Goal: Transaction & Acquisition: Purchase product/service

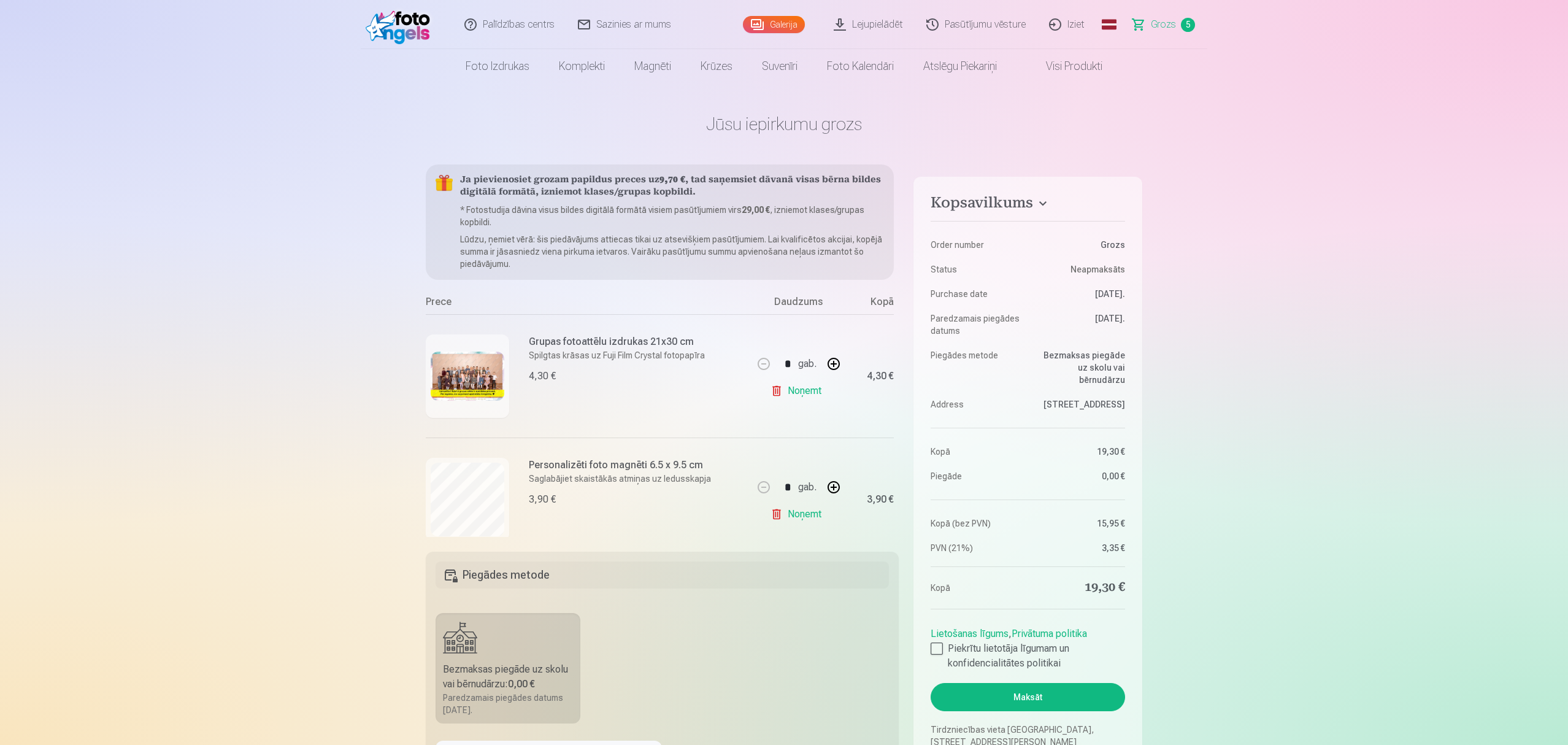
click at [413, 27] on img at bounding box center [400, 24] width 70 height 39
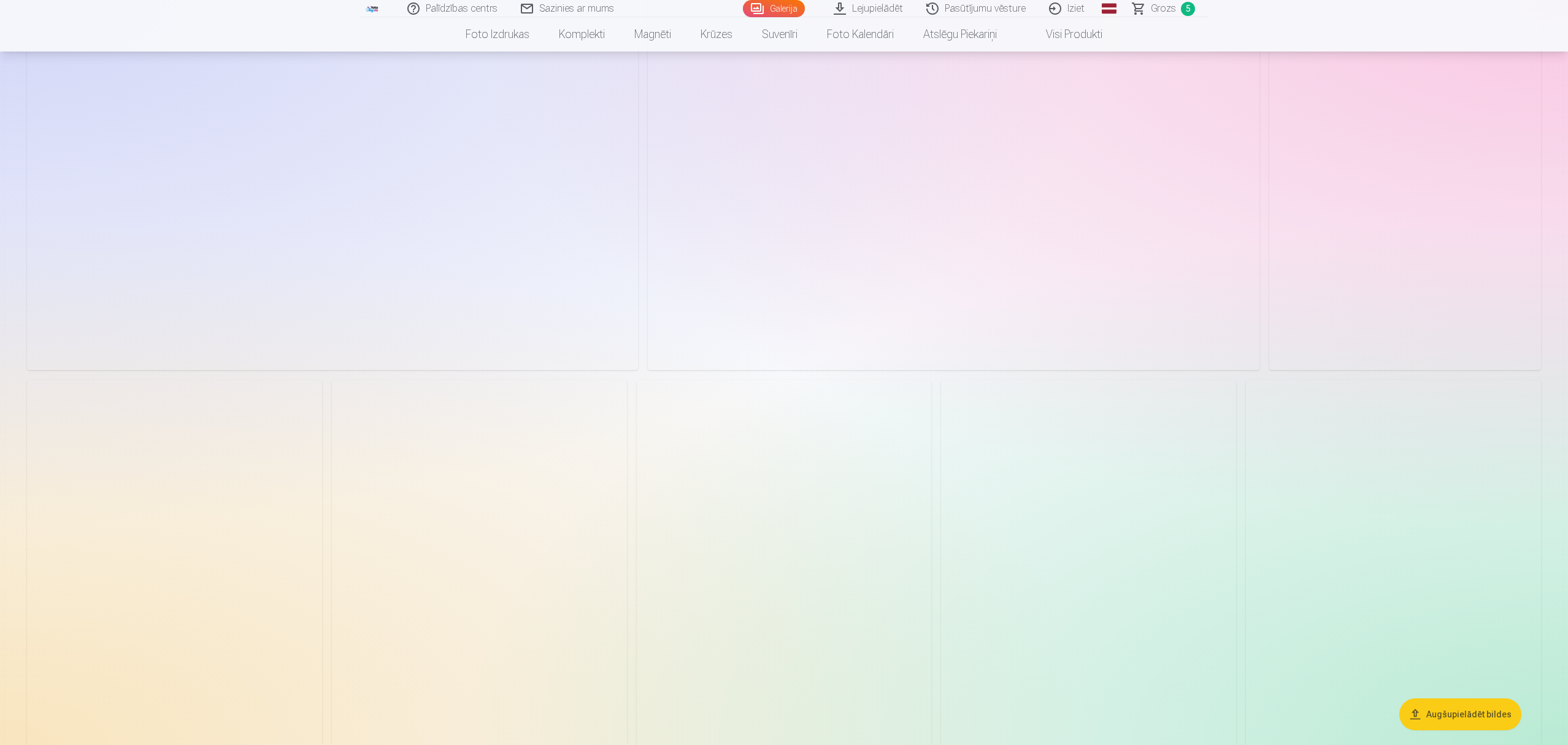
scroll to position [1718, 0]
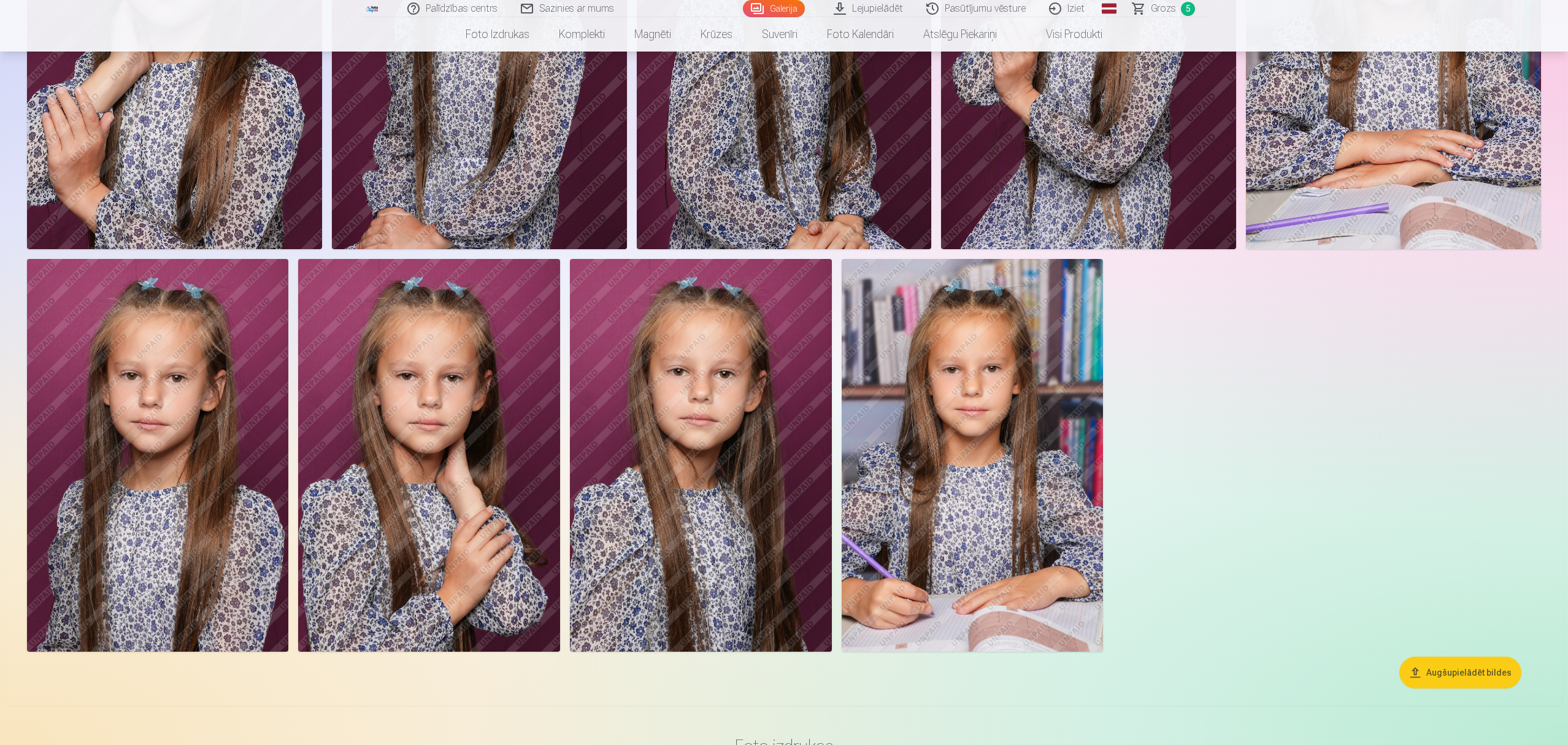
click at [668, 442] on img at bounding box center [701, 454] width 262 height 392
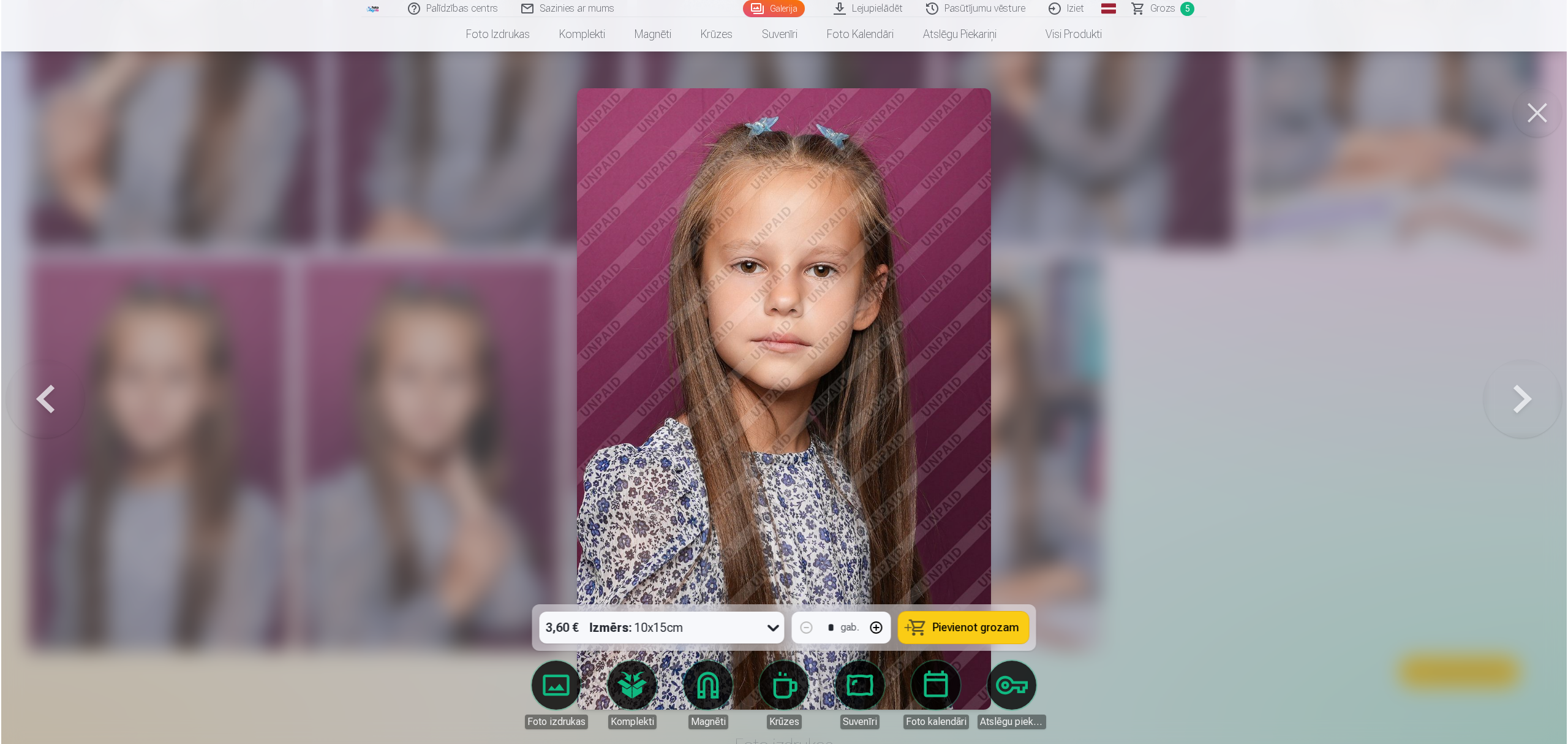
scroll to position [1716, 0]
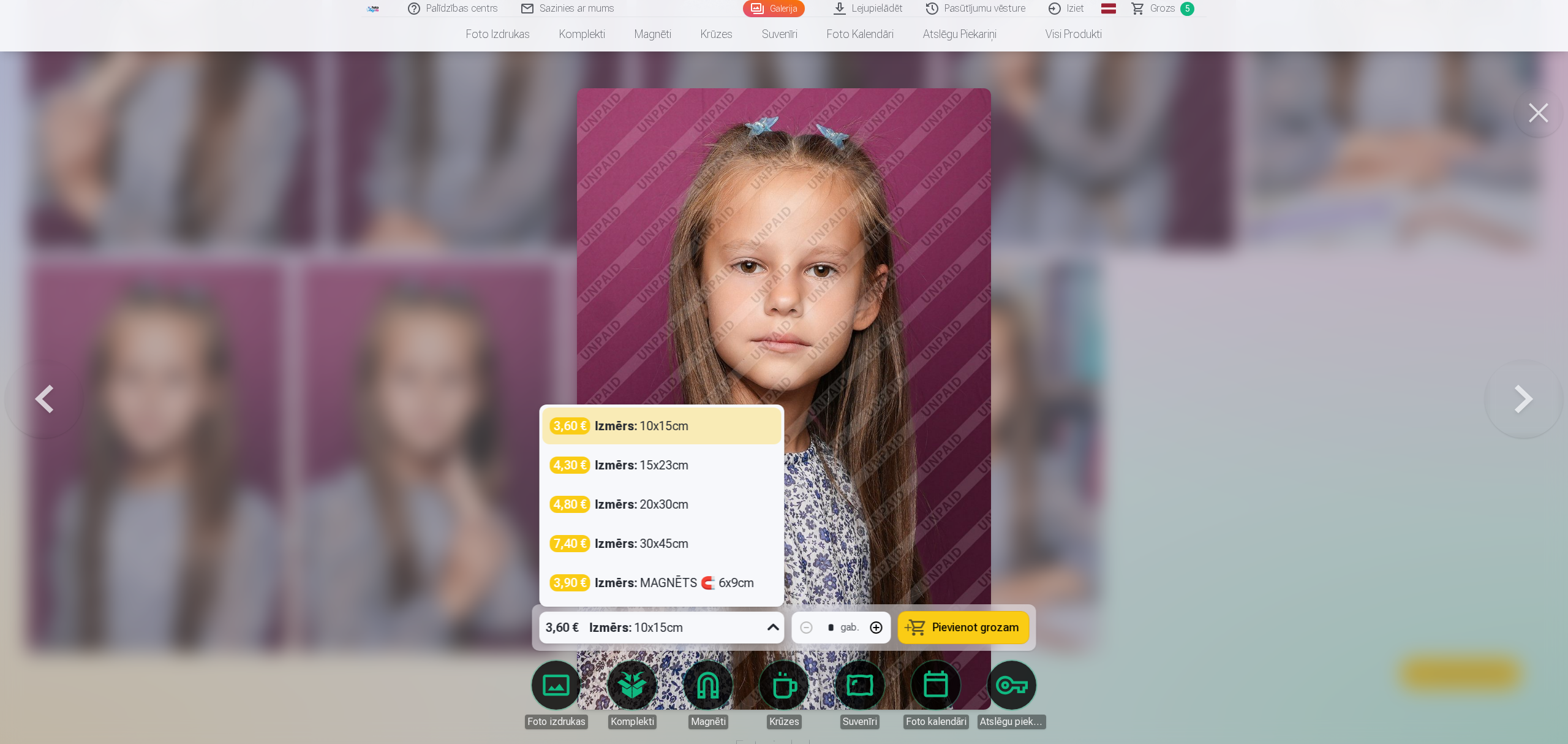
click at [711, 619] on div "3,60 € Izmērs : 10x15cm" at bounding box center [651, 627] width 222 height 32
click at [654, 584] on div "Izmērs : MAGNĒTS 🧲 6x9cm" at bounding box center [675, 583] width 159 height 17
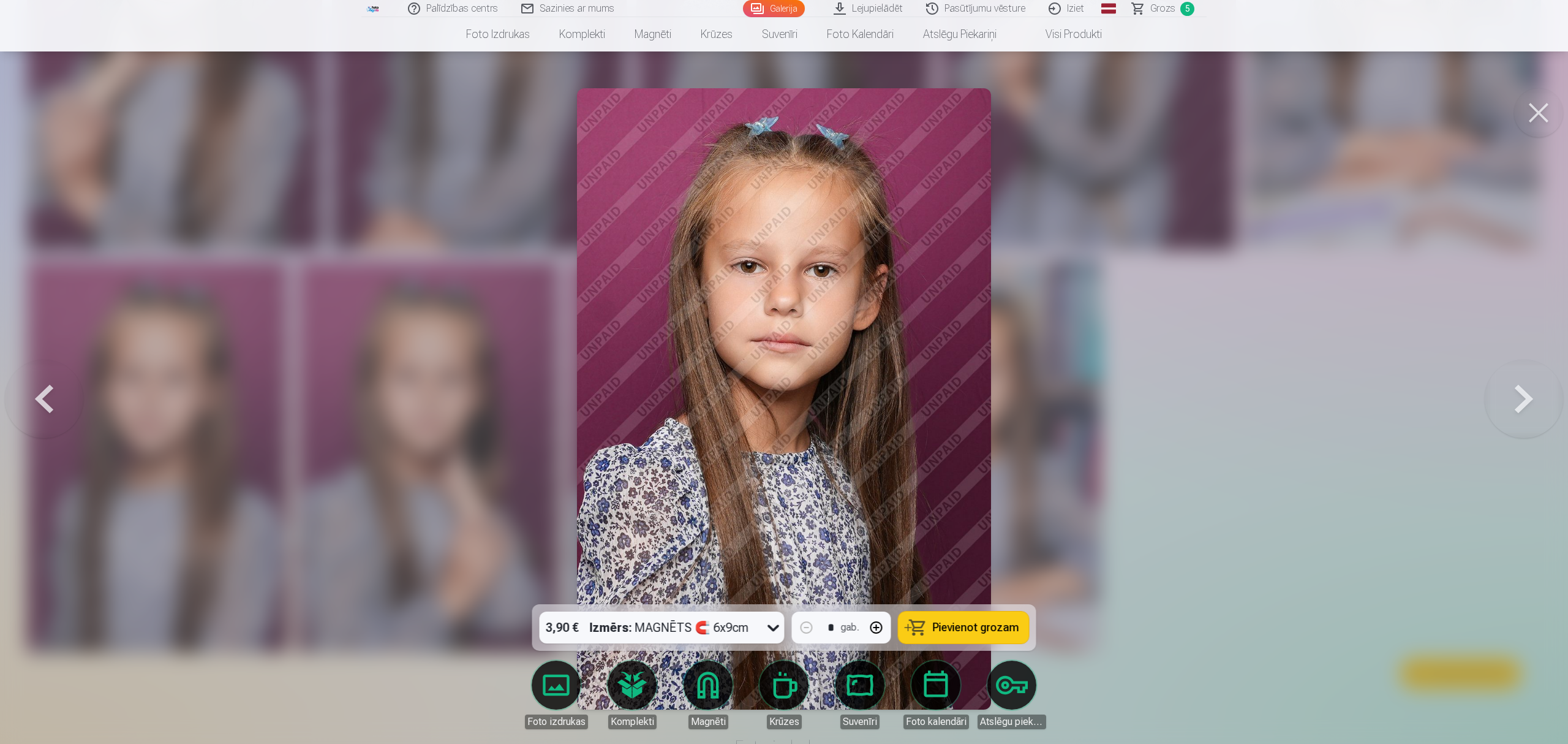
click at [948, 628] on span "Pievienot grozam" at bounding box center [976, 627] width 86 height 11
click at [1168, 9] on span "Grozs" at bounding box center [1163, 9] width 25 height 15
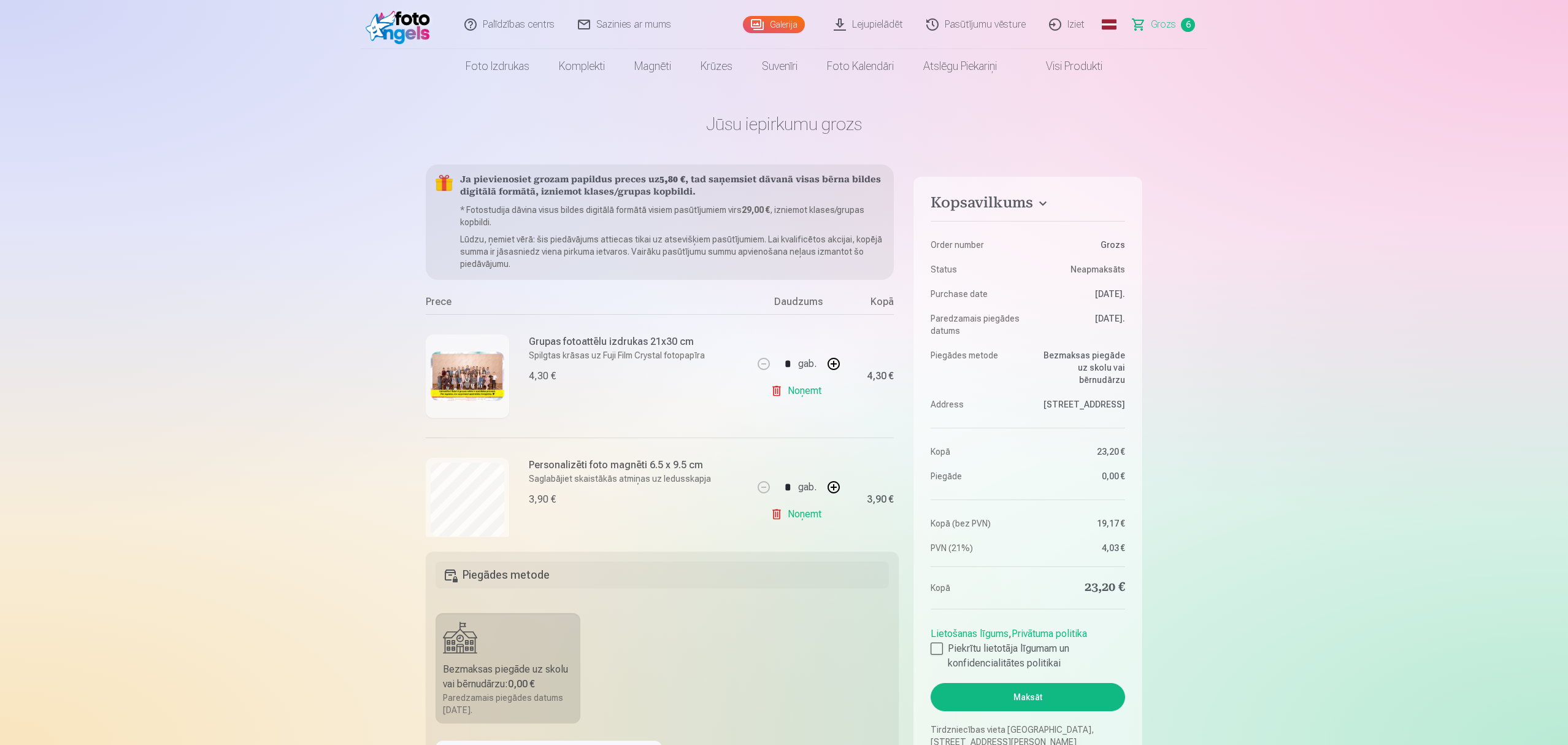
click at [393, 24] on img at bounding box center [400, 24] width 70 height 39
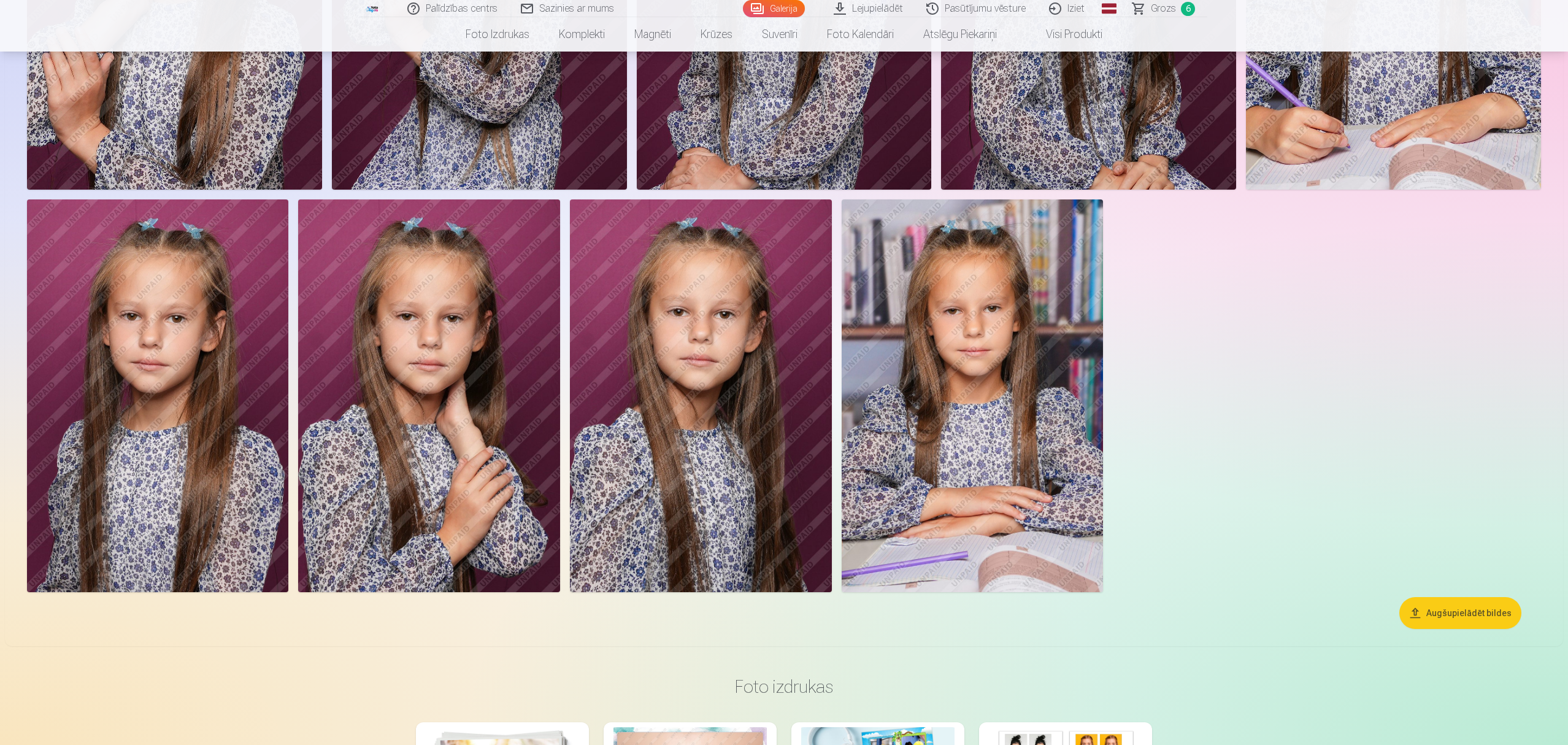
scroll to position [1799, 0]
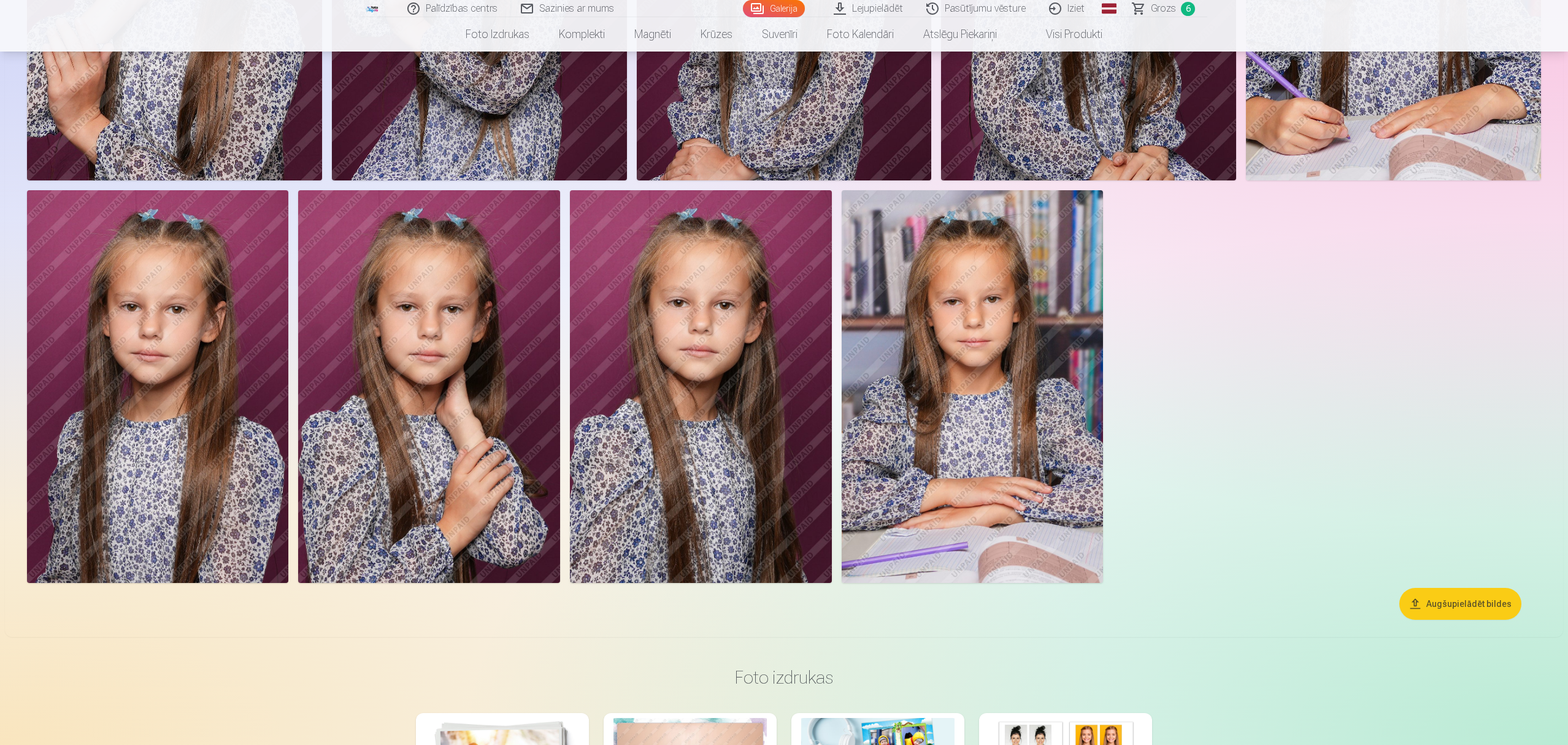
click at [469, 351] on img at bounding box center [429, 386] width 262 height 392
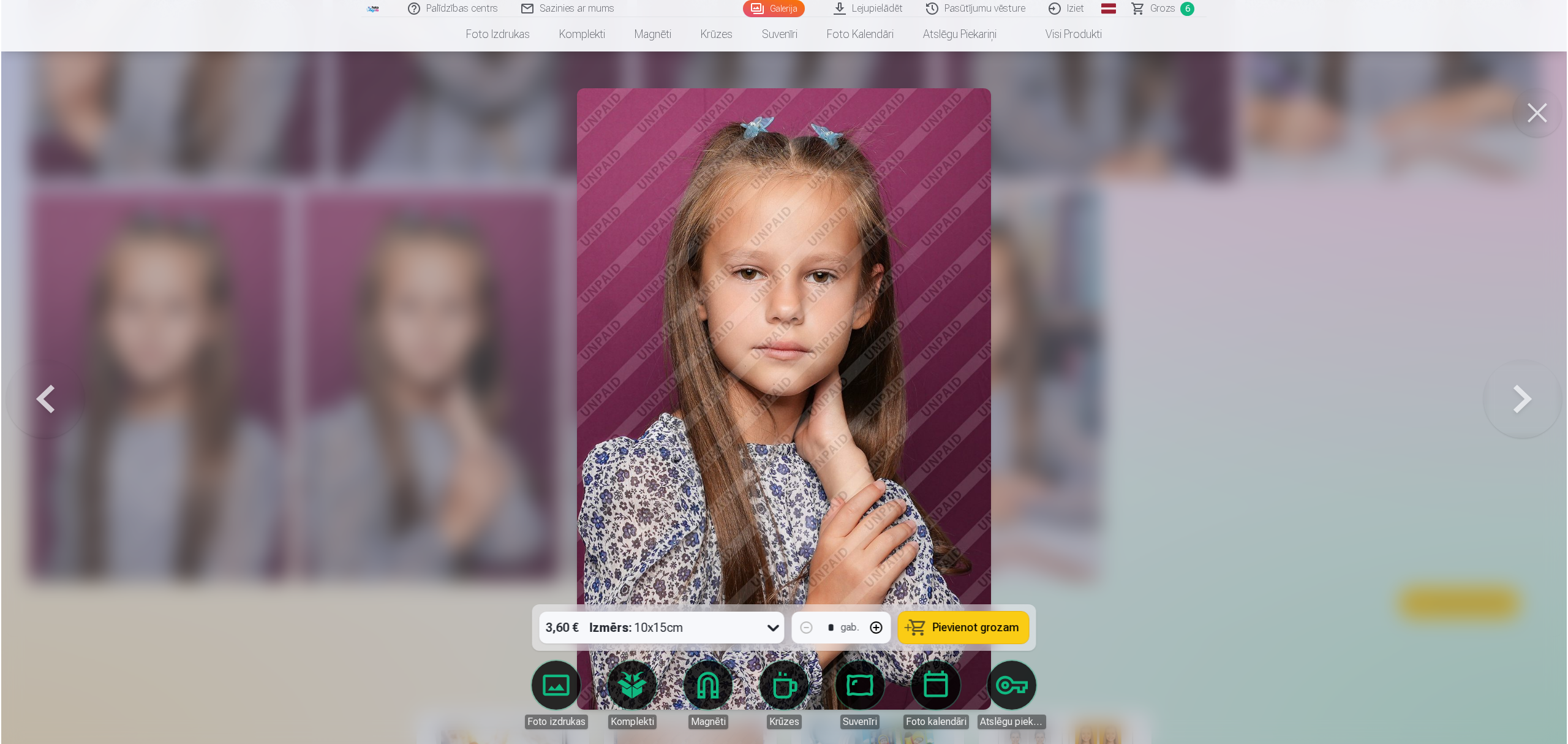
scroll to position [1800, 0]
click at [944, 626] on span "Pievienot grozam" at bounding box center [976, 627] width 86 height 11
click at [1170, 10] on span "Grozs" at bounding box center [1163, 9] width 25 height 15
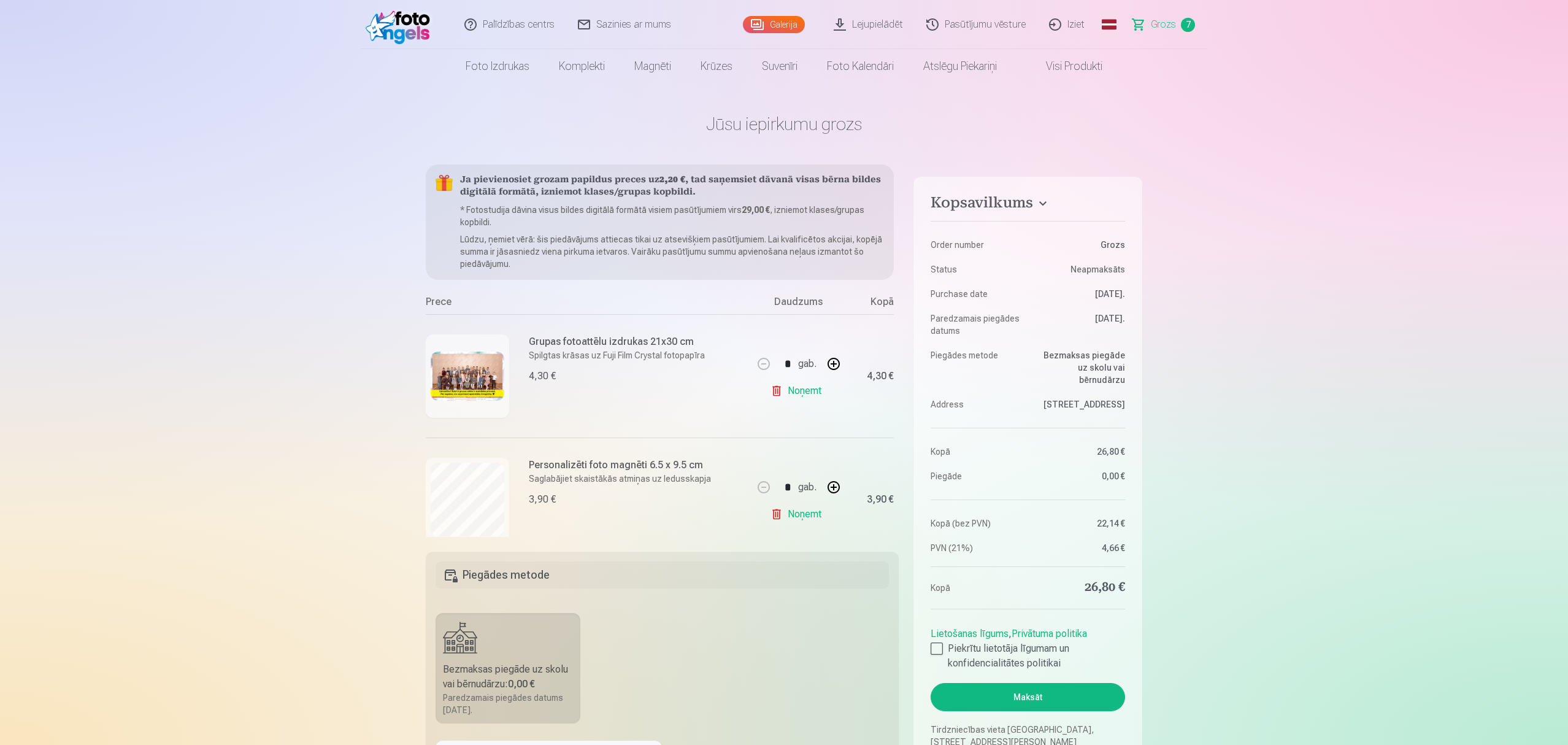
click at [398, 12] on img at bounding box center [400, 24] width 70 height 39
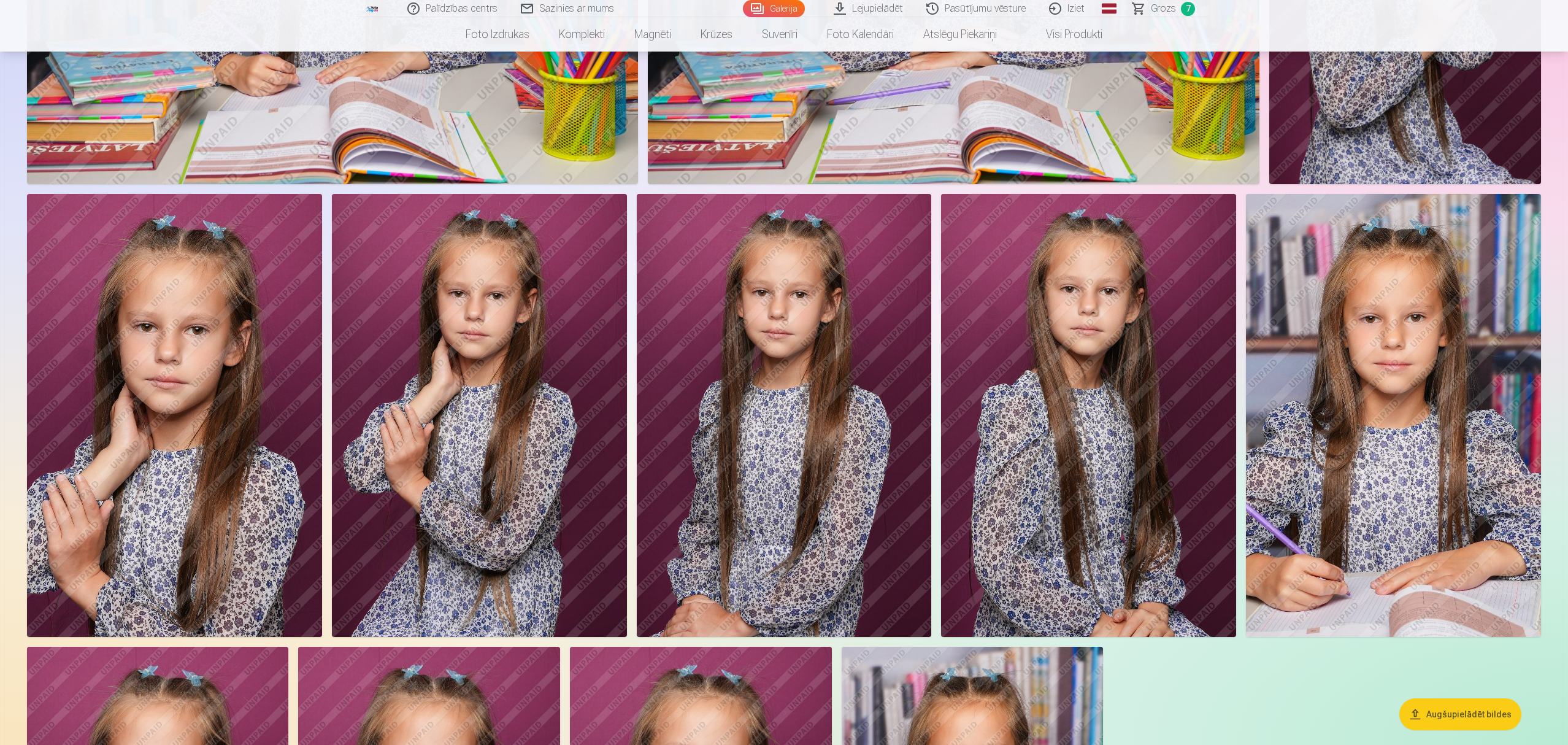
scroll to position [1390, 0]
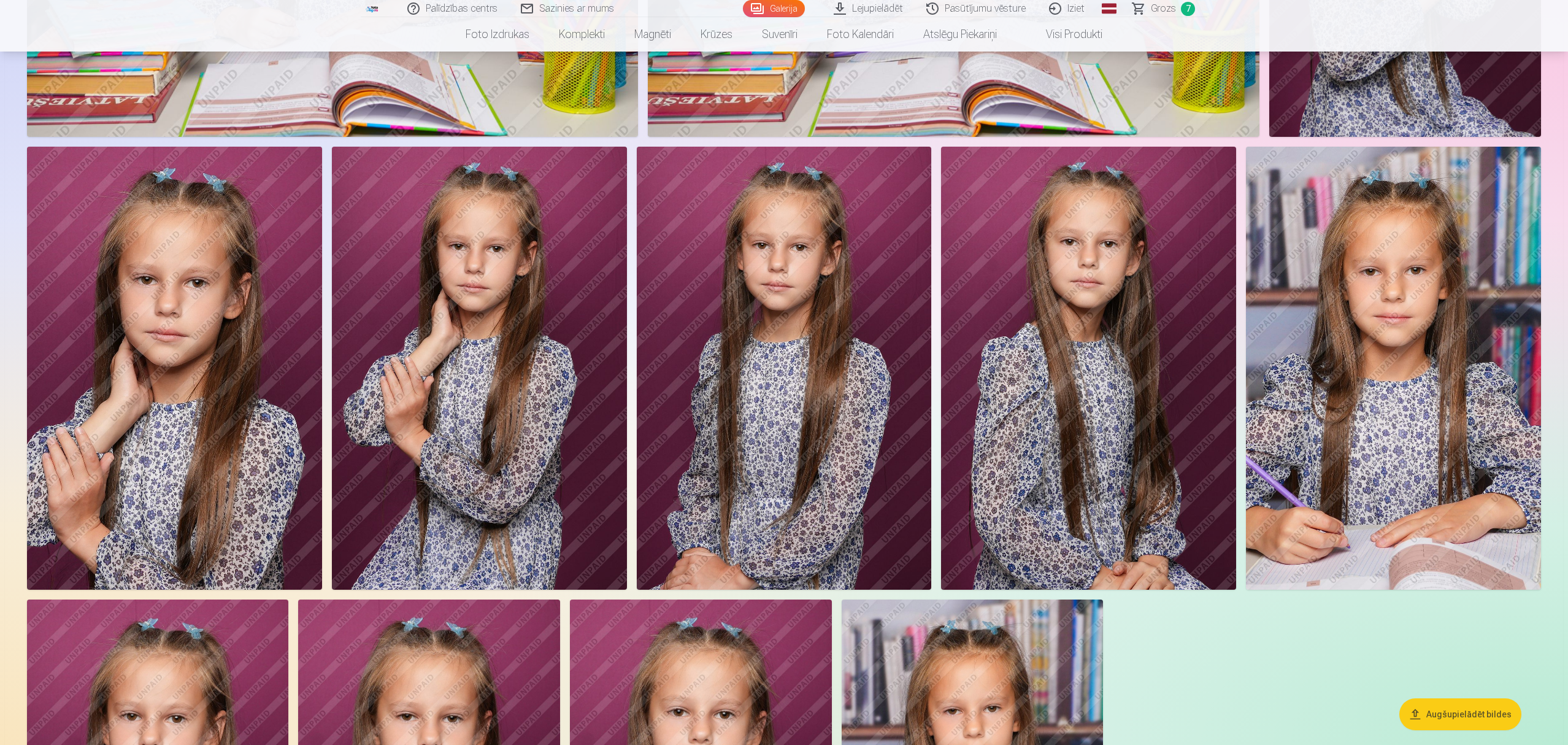
click at [1117, 378] on img at bounding box center [1088, 368] width 295 height 443
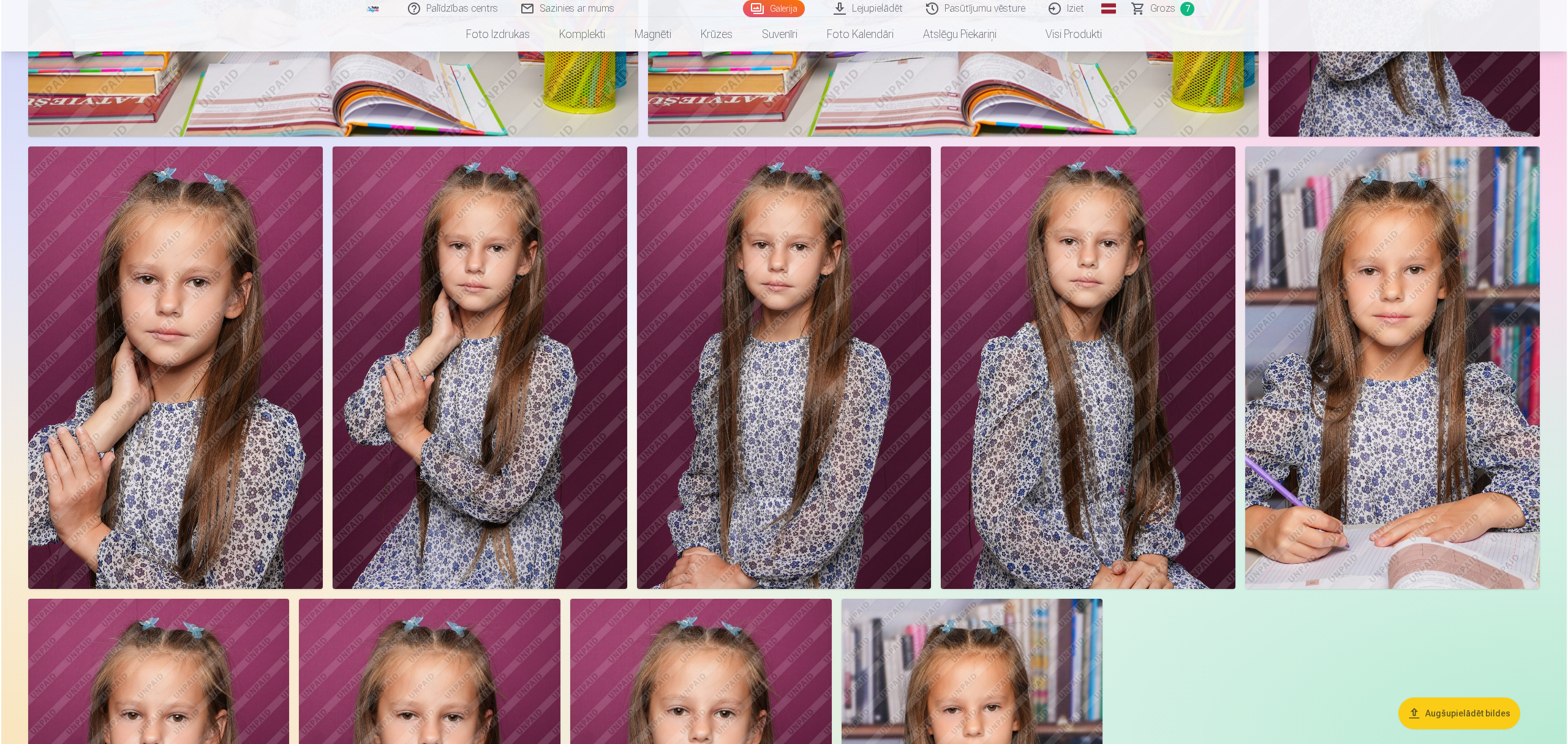
scroll to position [1390, 0]
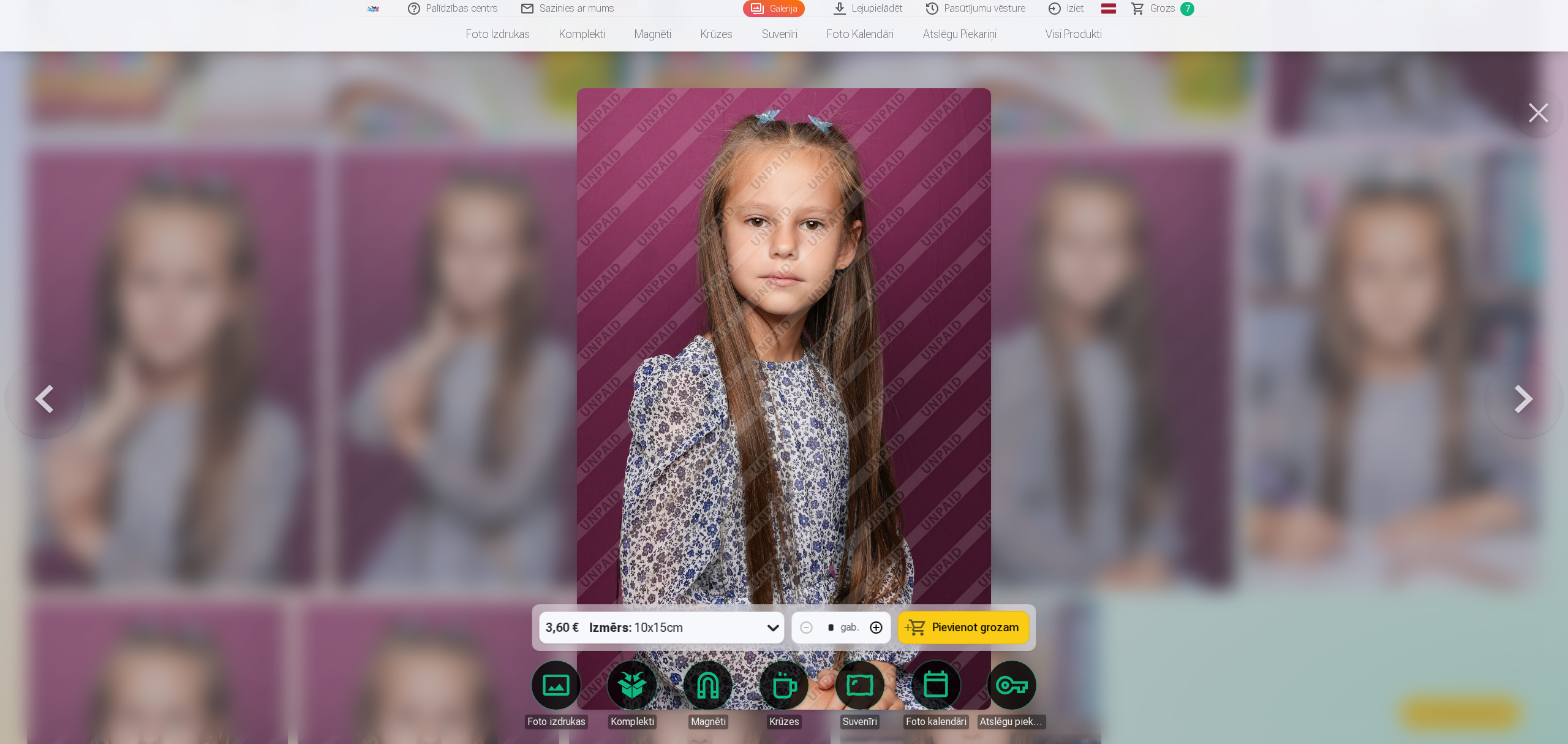
click at [725, 633] on div "3,60 € Izmērs : 10x15cm" at bounding box center [651, 627] width 222 height 32
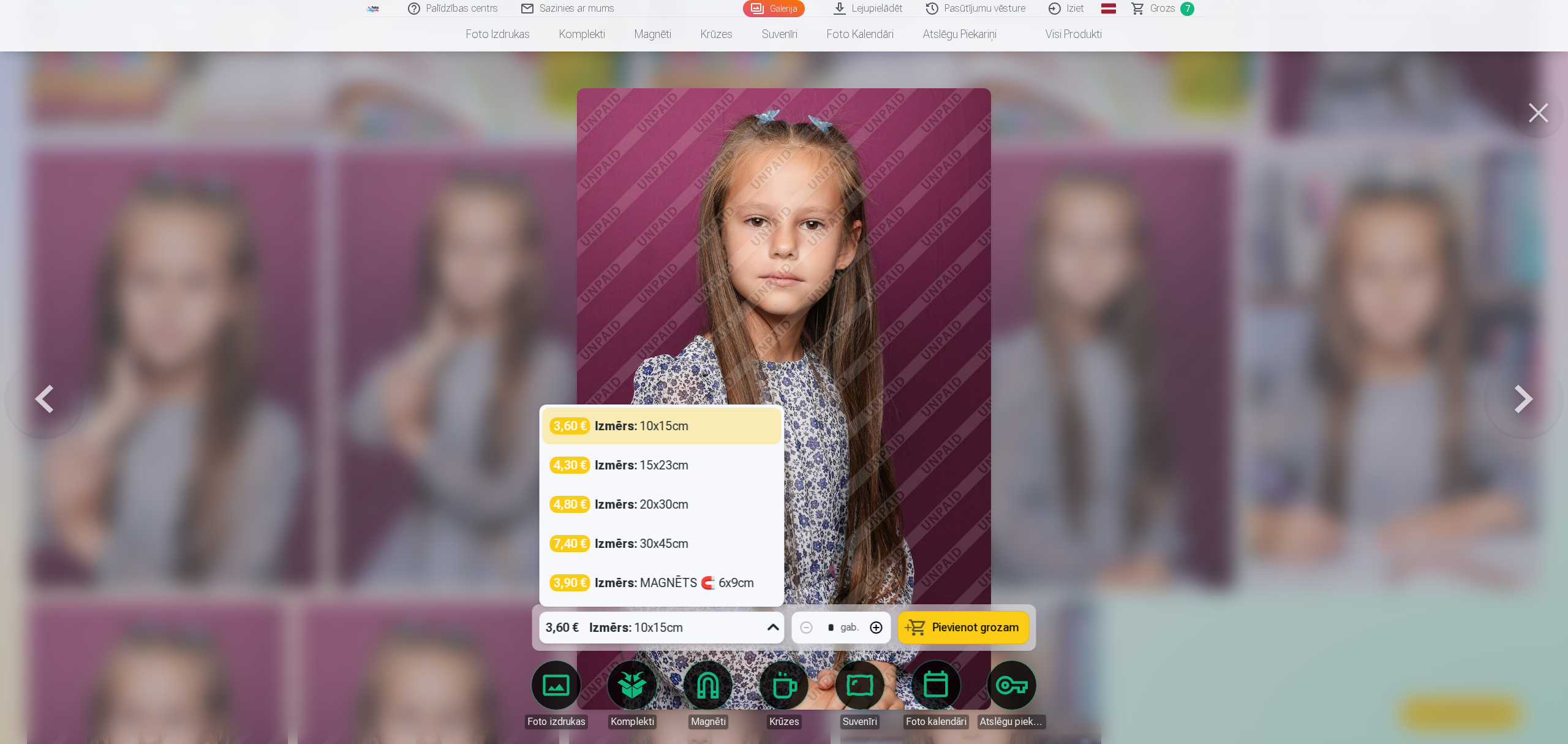
click at [725, 633] on div "3,60 € Izmērs : 10x15cm" at bounding box center [651, 627] width 222 height 32
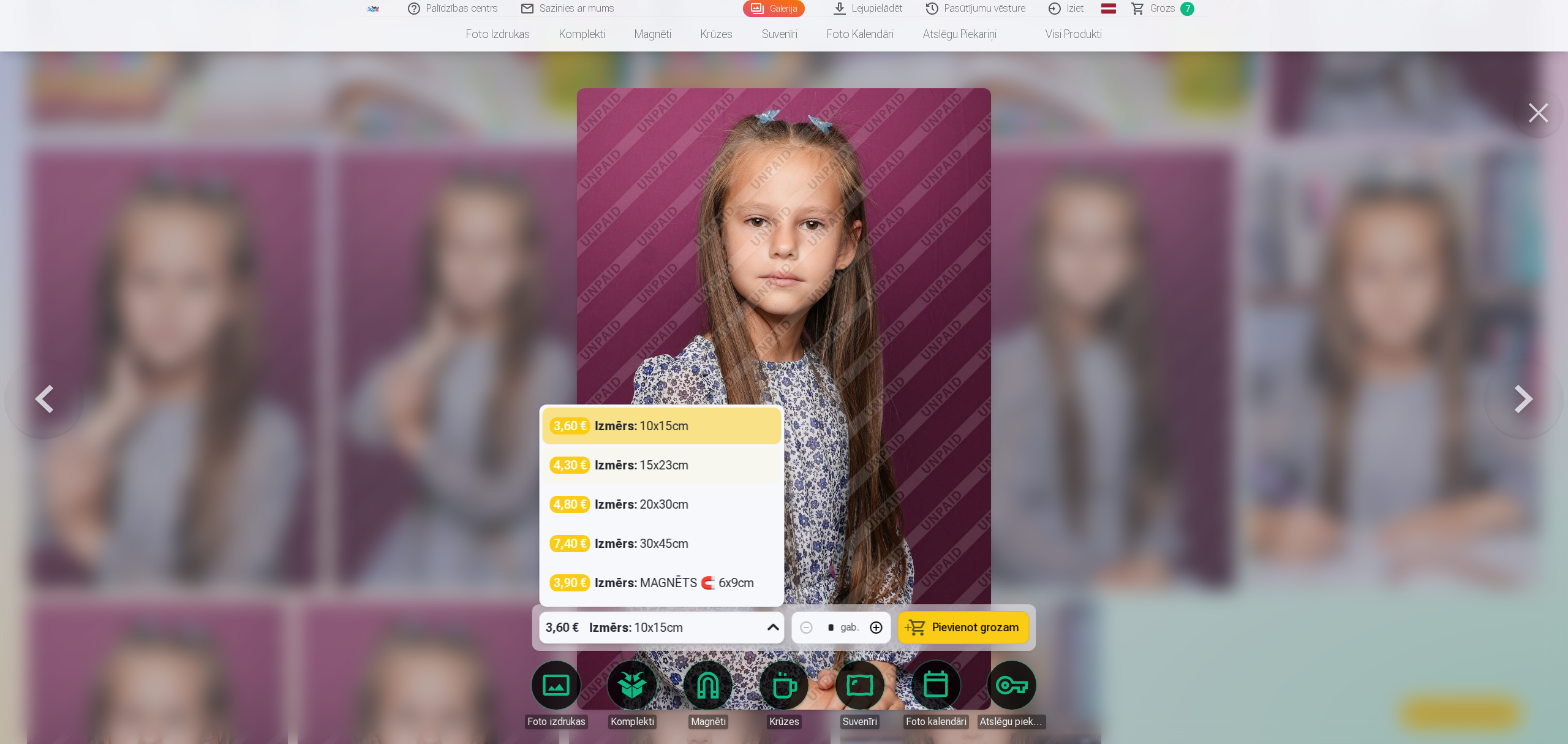
click at [680, 467] on div "Izmērs : 15x23cm" at bounding box center [642, 465] width 94 height 17
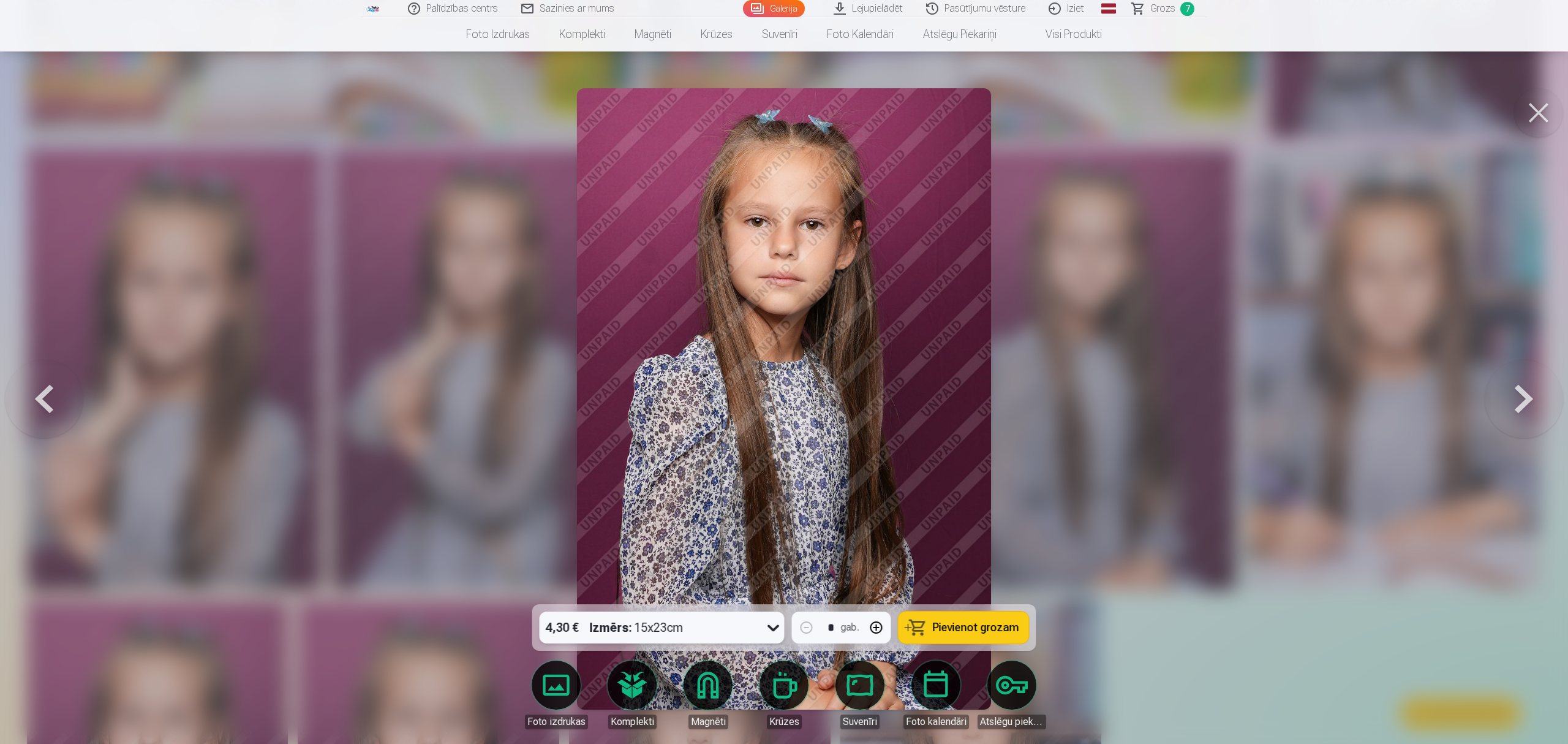
click at [685, 617] on div "4,30 € Izmērs : 15x23cm" at bounding box center [651, 627] width 222 height 32
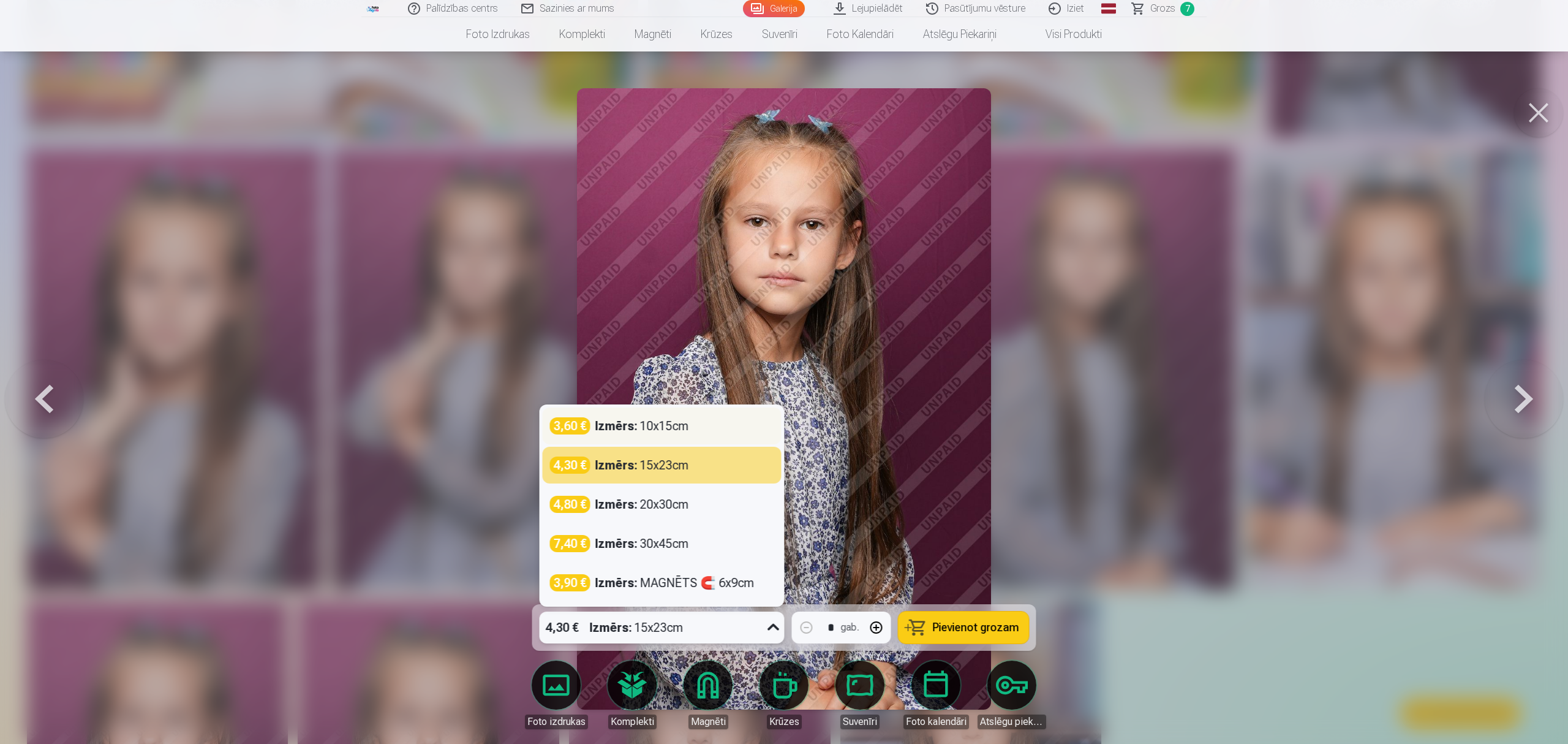
click at [670, 425] on div "Izmērs : 10x15cm" at bounding box center [642, 426] width 94 height 17
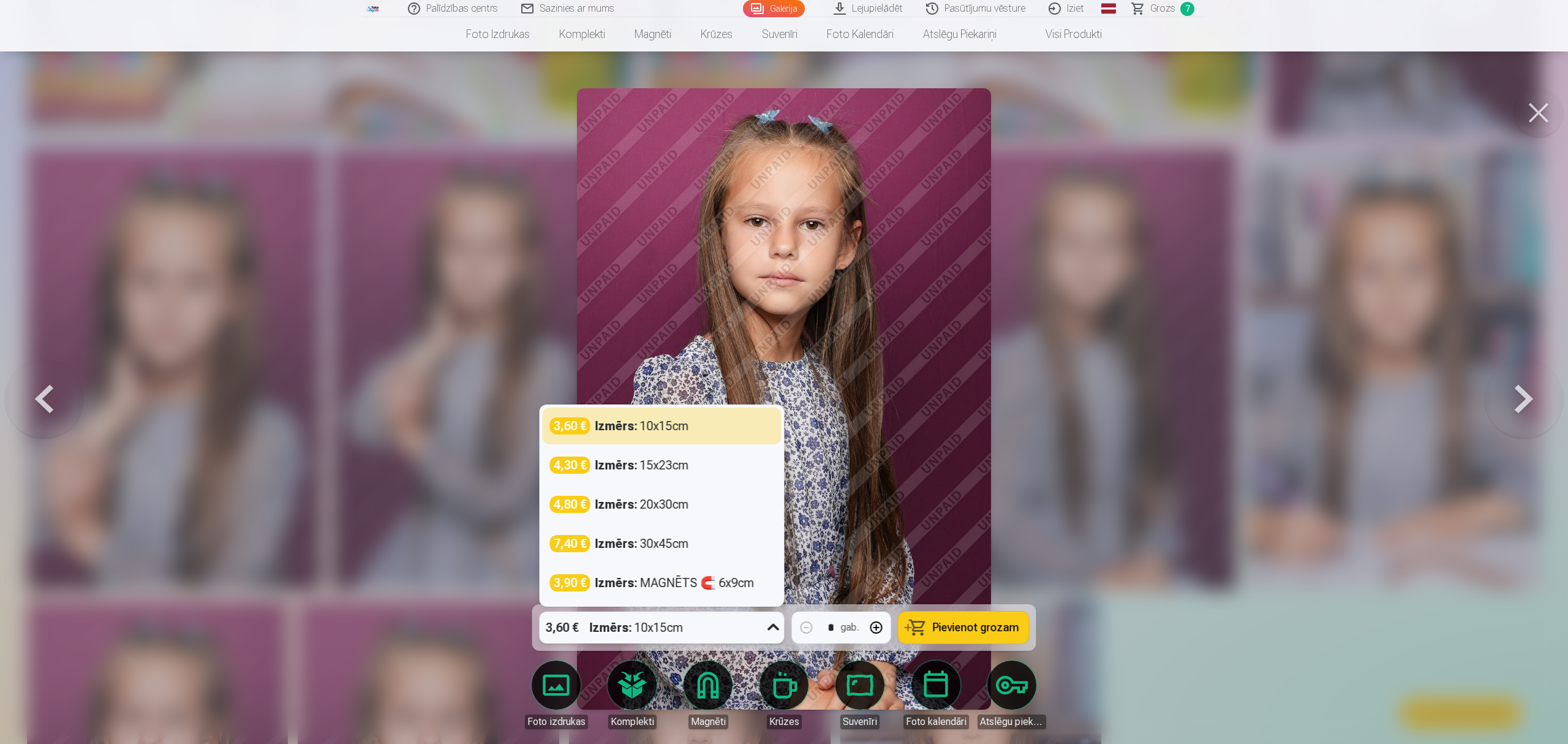
click at [674, 629] on div "Izmērs : 10x15cm" at bounding box center [636, 627] width 94 height 32
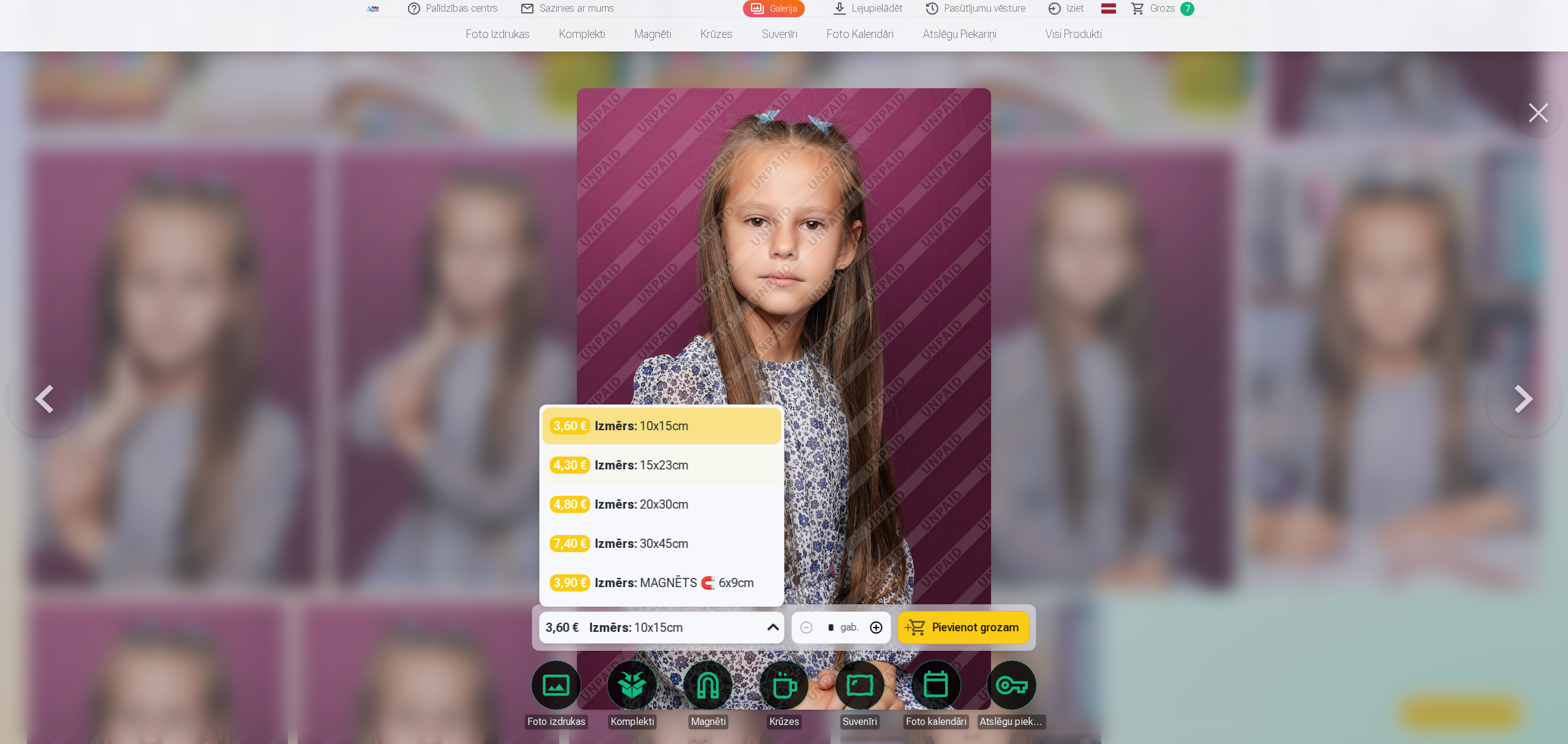
click at [678, 464] on div "Izmērs : 15x23cm" at bounding box center [642, 465] width 94 height 17
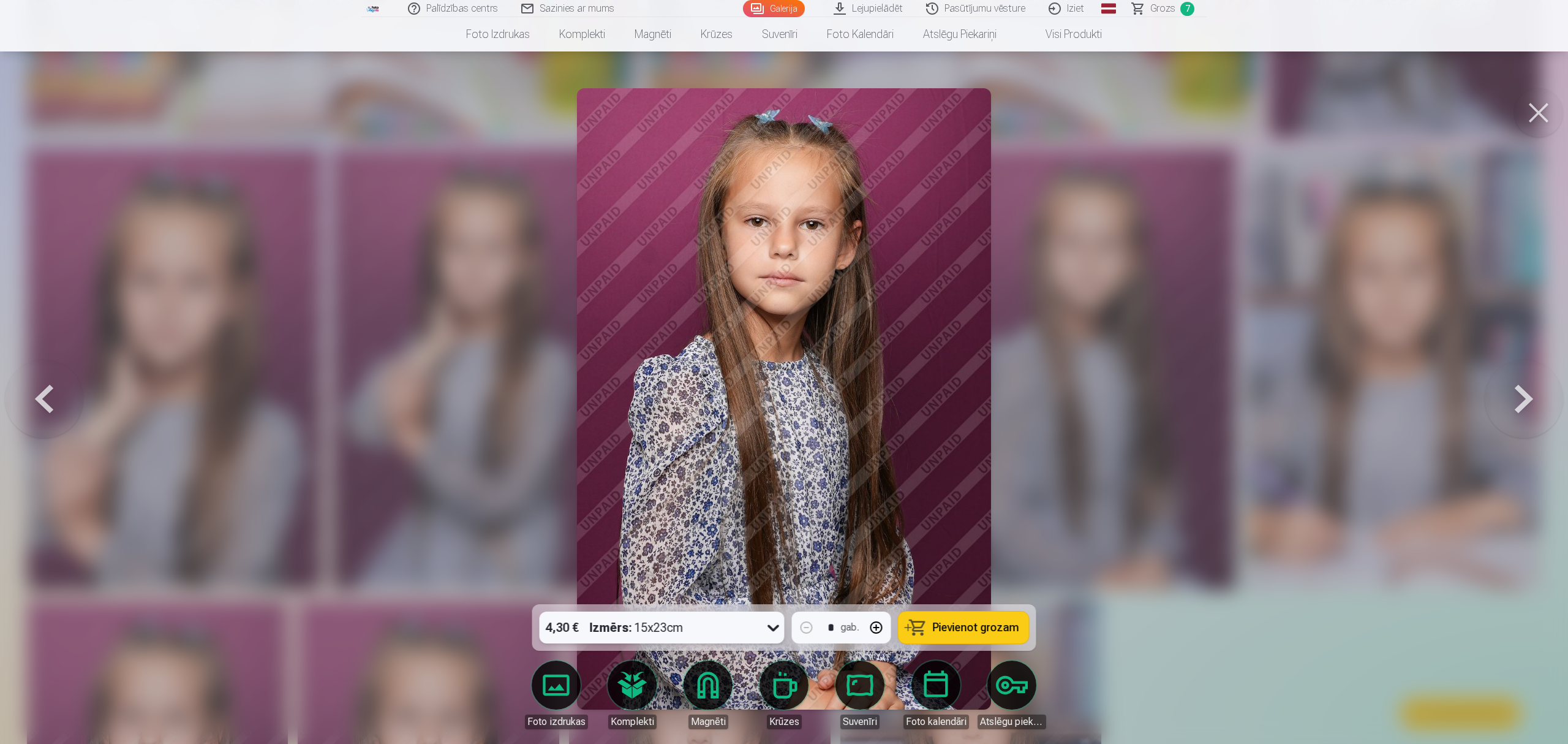
click at [966, 628] on span "Pievienot grozam" at bounding box center [976, 627] width 86 height 11
click at [1175, 11] on link "Grozs 8" at bounding box center [1163, 9] width 86 height 17
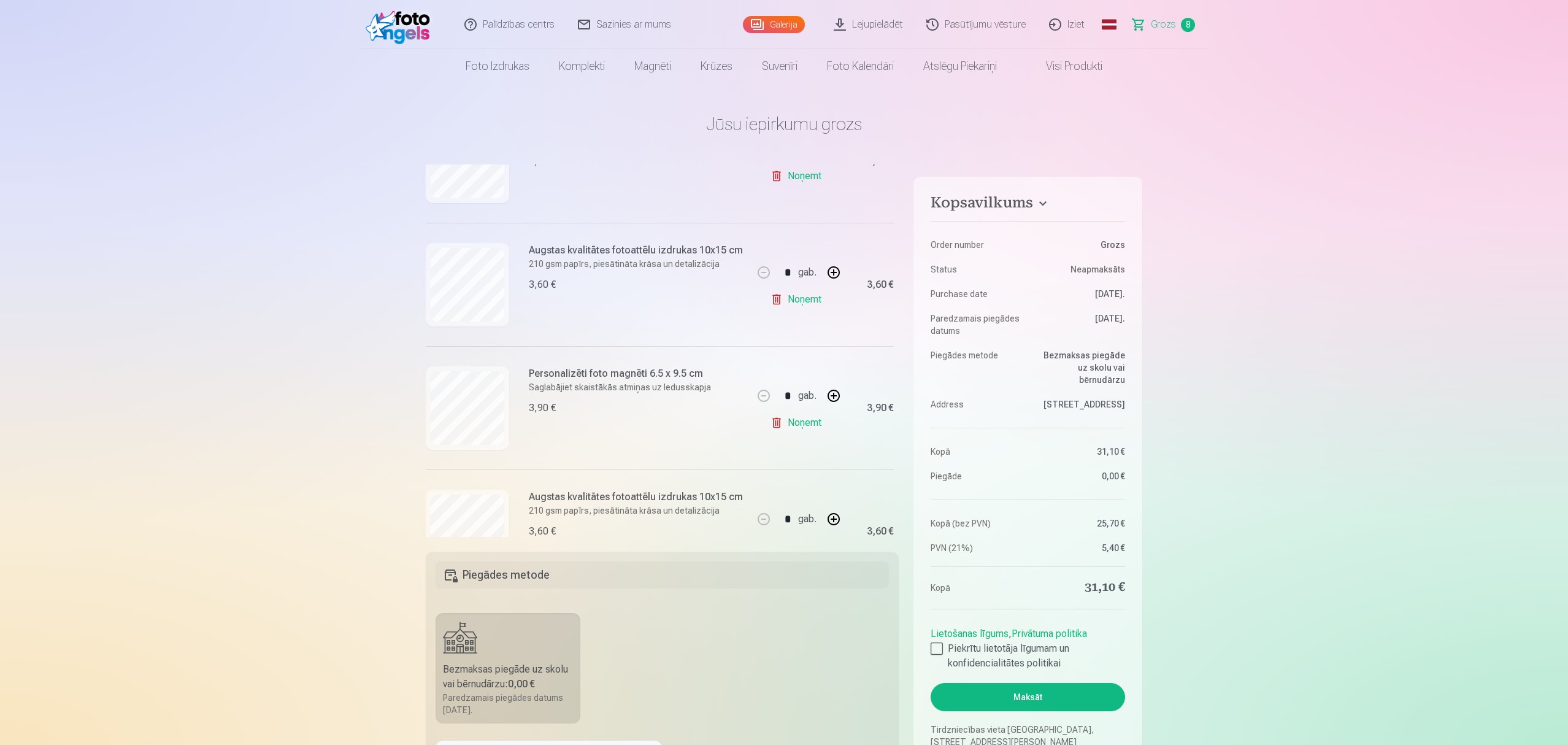
scroll to position [754, 0]
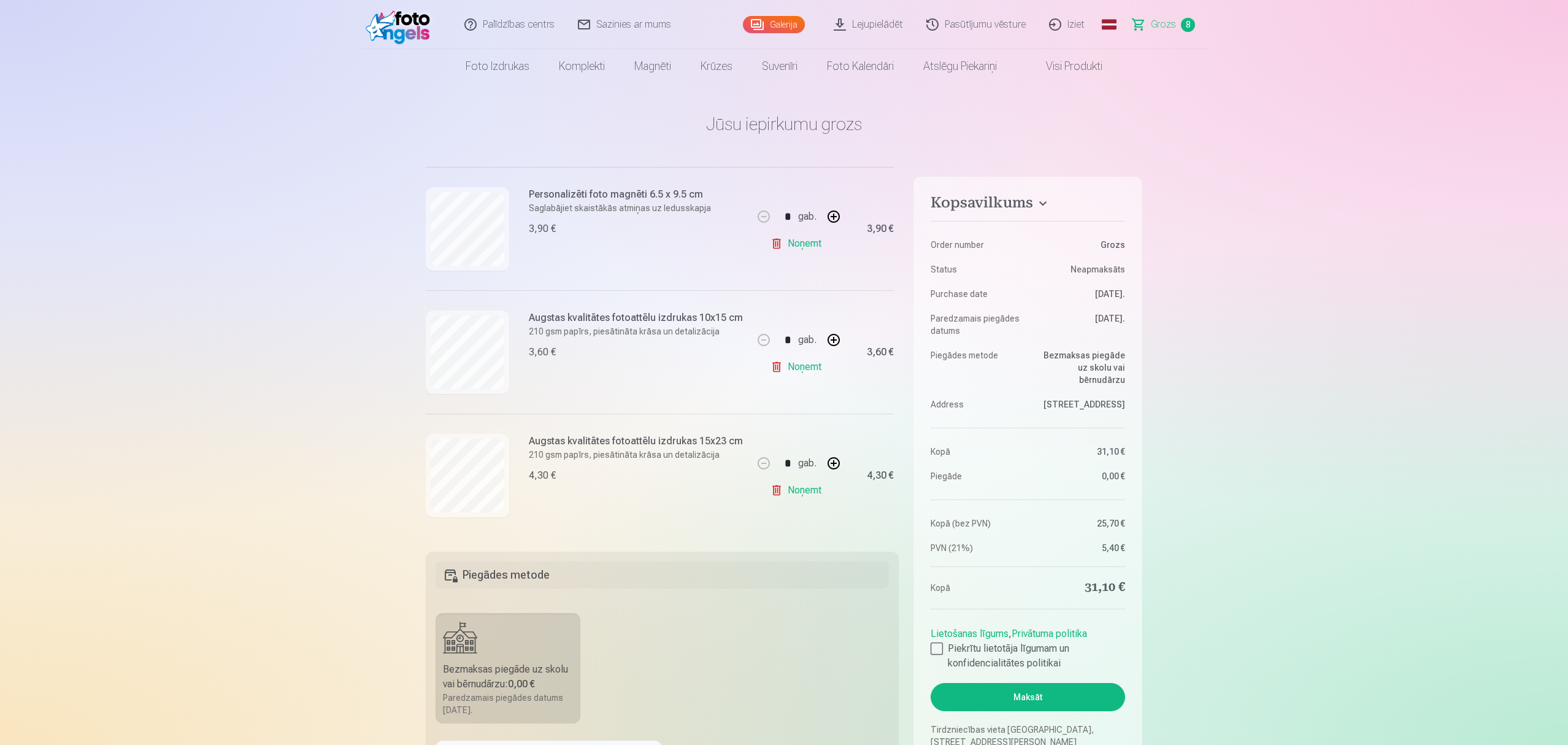
click at [773, 489] on link "Noņemt" at bounding box center [798, 490] width 56 height 24
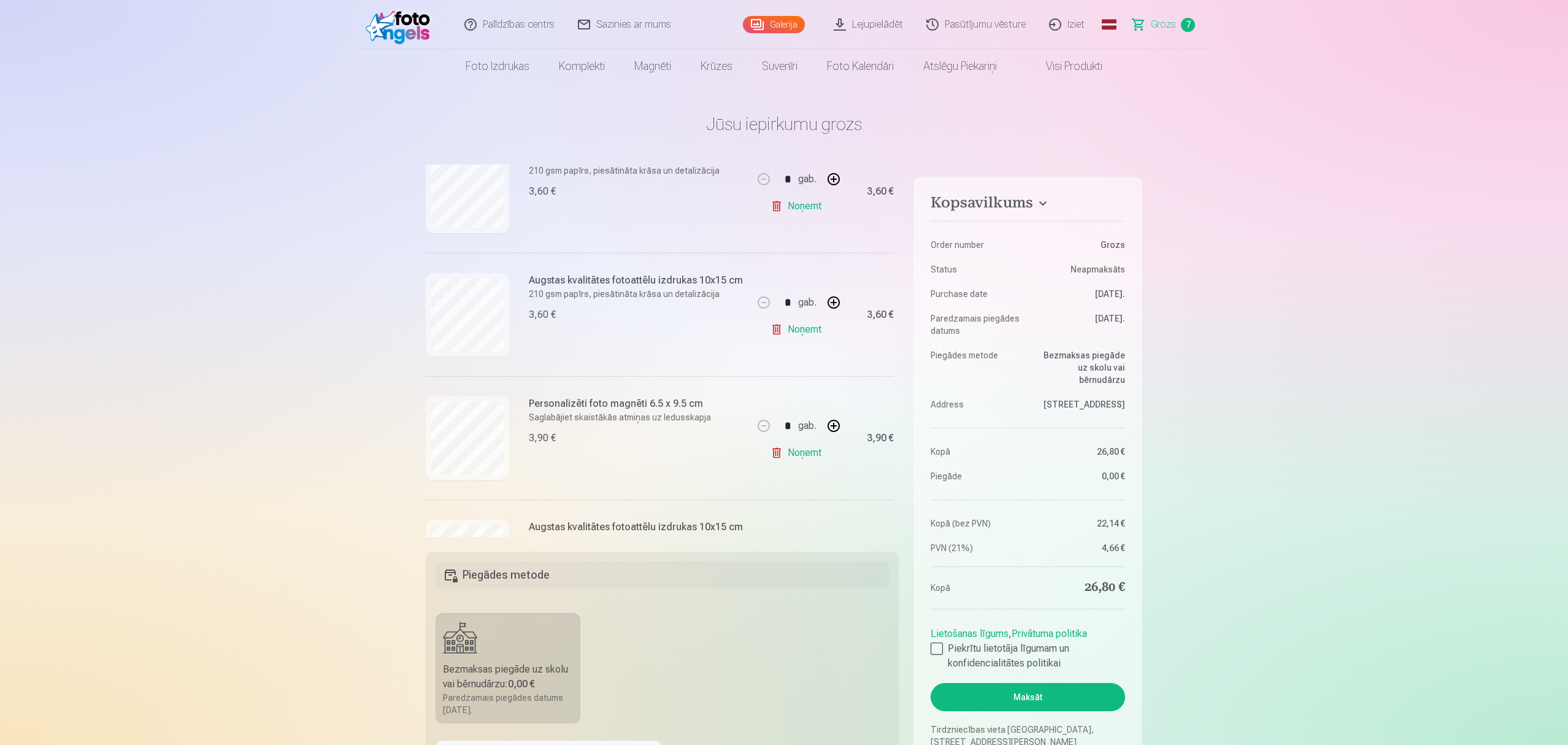
scroll to position [398, 0]
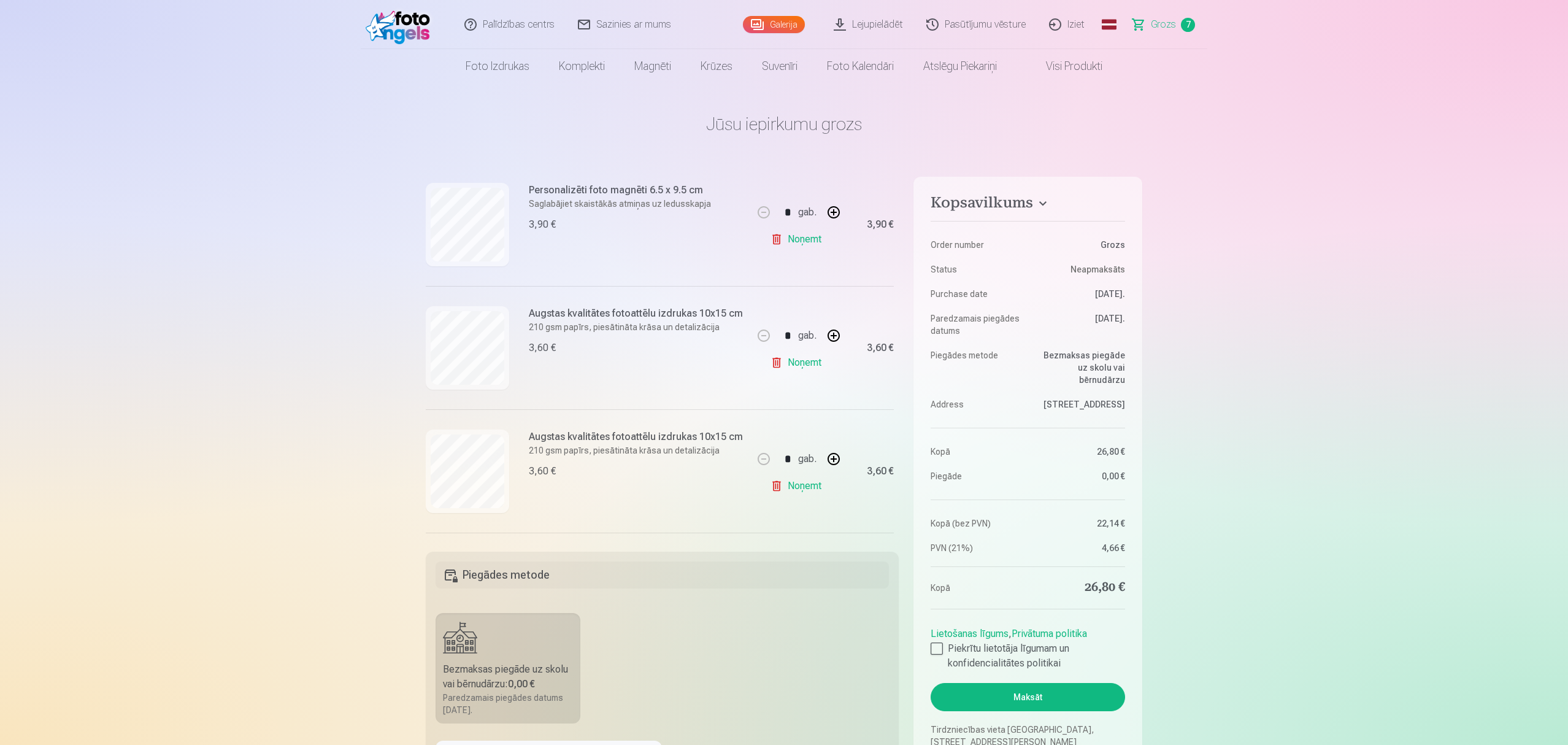
click at [400, 31] on img at bounding box center [400, 24] width 70 height 39
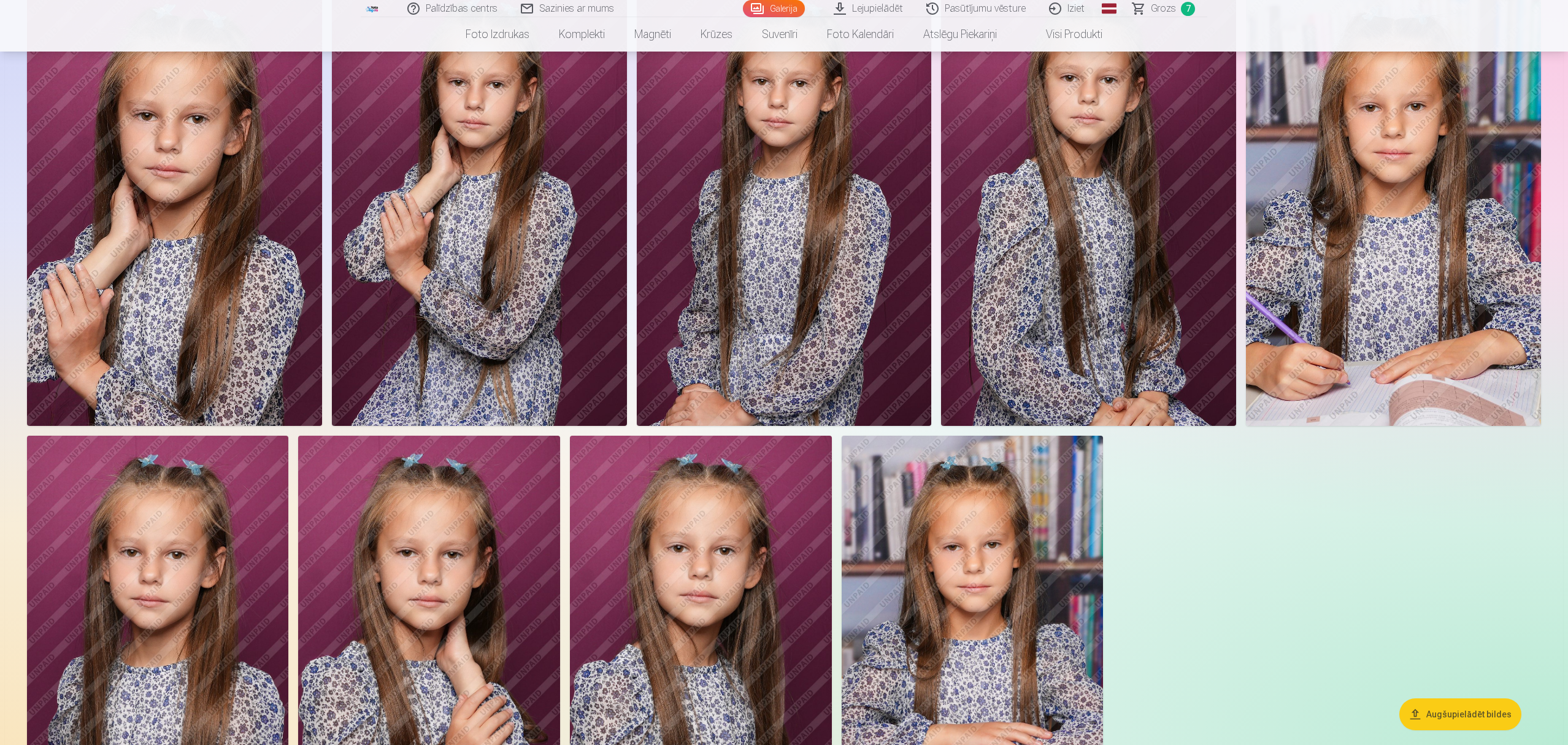
click at [1082, 261] on img at bounding box center [1088, 204] width 295 height 443
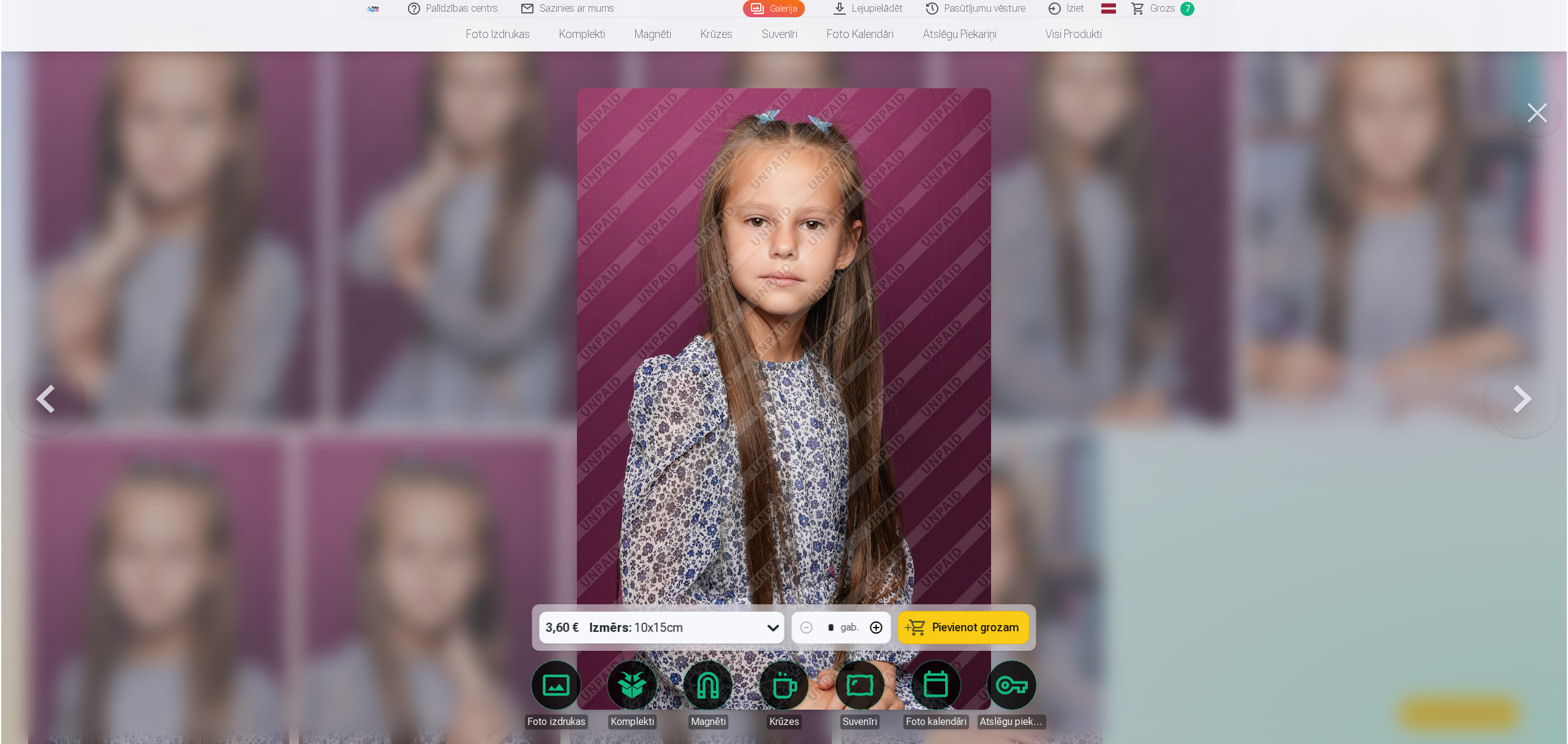
scroll to position [1554, 0]
click at [974, 622] on span "Pievienot grozam" at bounding box center [976, 627] width 86 height 11
click at [1155, 11] on span "Grozs" at bounding box center [1163, 9] width 25 height 15
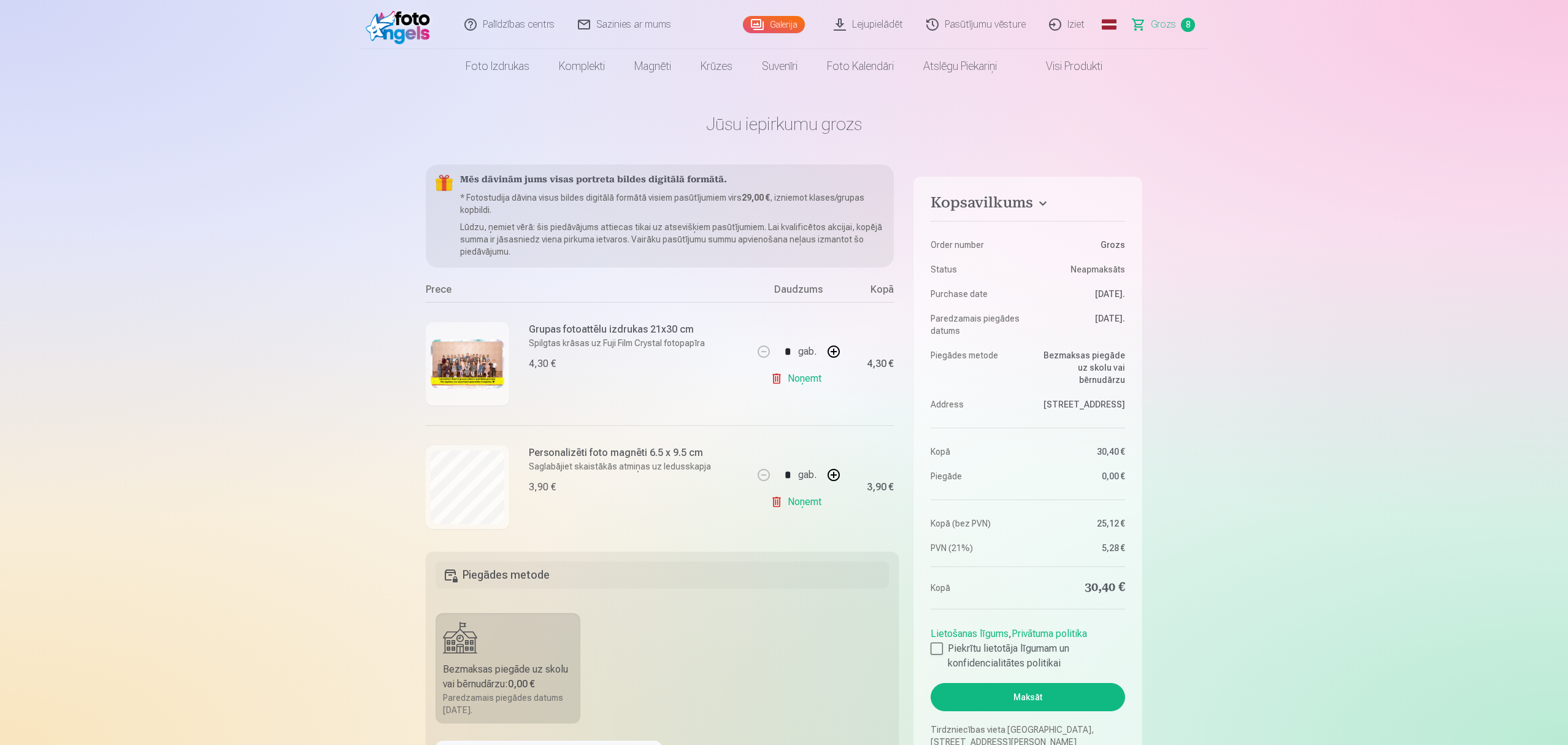
click at [413, 32] on img at bounding box center [400, 24] width 70 height 39
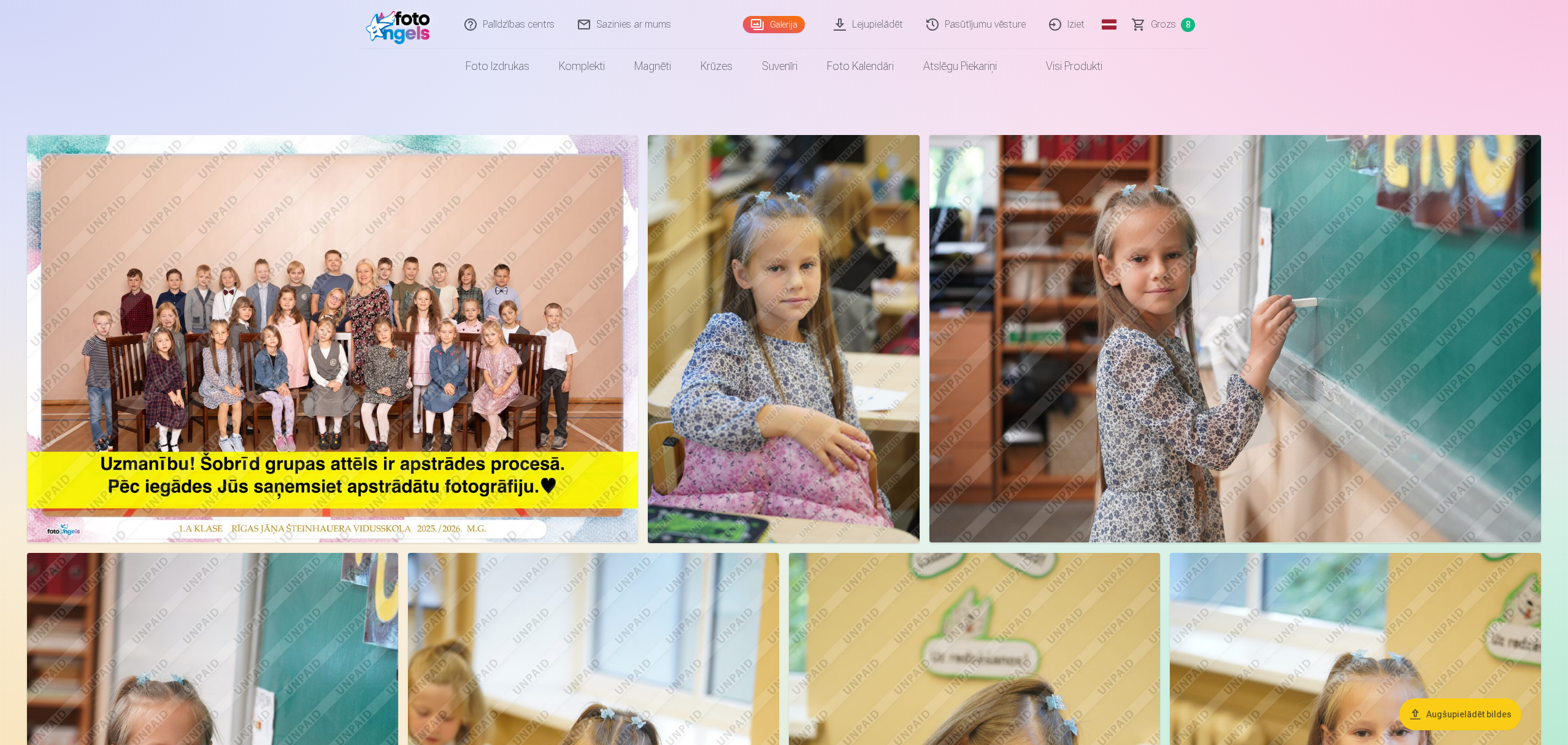
click at [324, 368] on img at bounding box center [333, 338] width 611 height 407
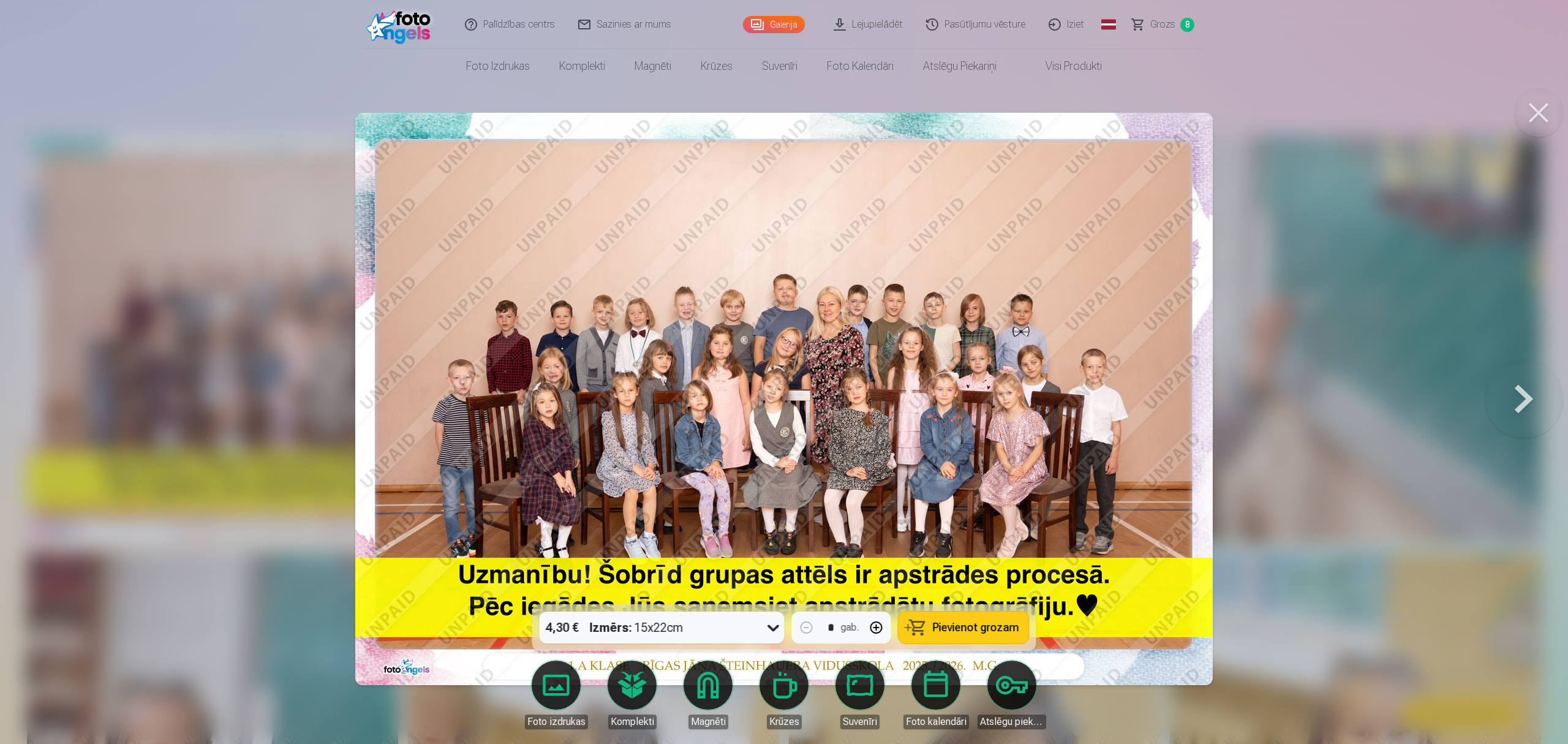
click at [1534, 126] on button at bounding box center [1538, 112] width 49 height 49
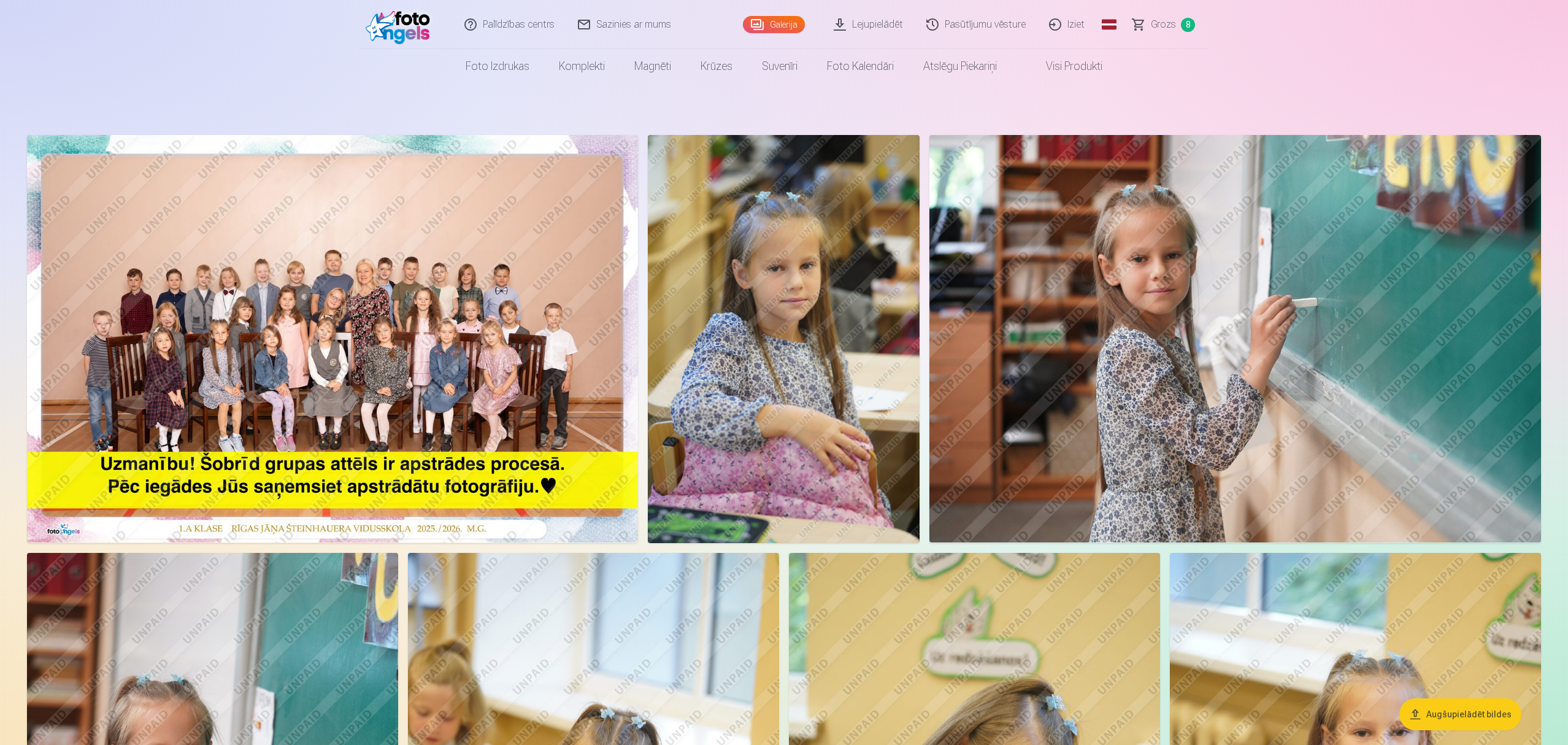
click at [1154, 22] on span "Grozs" at bounding box center [1163, 24] width 25 height 15
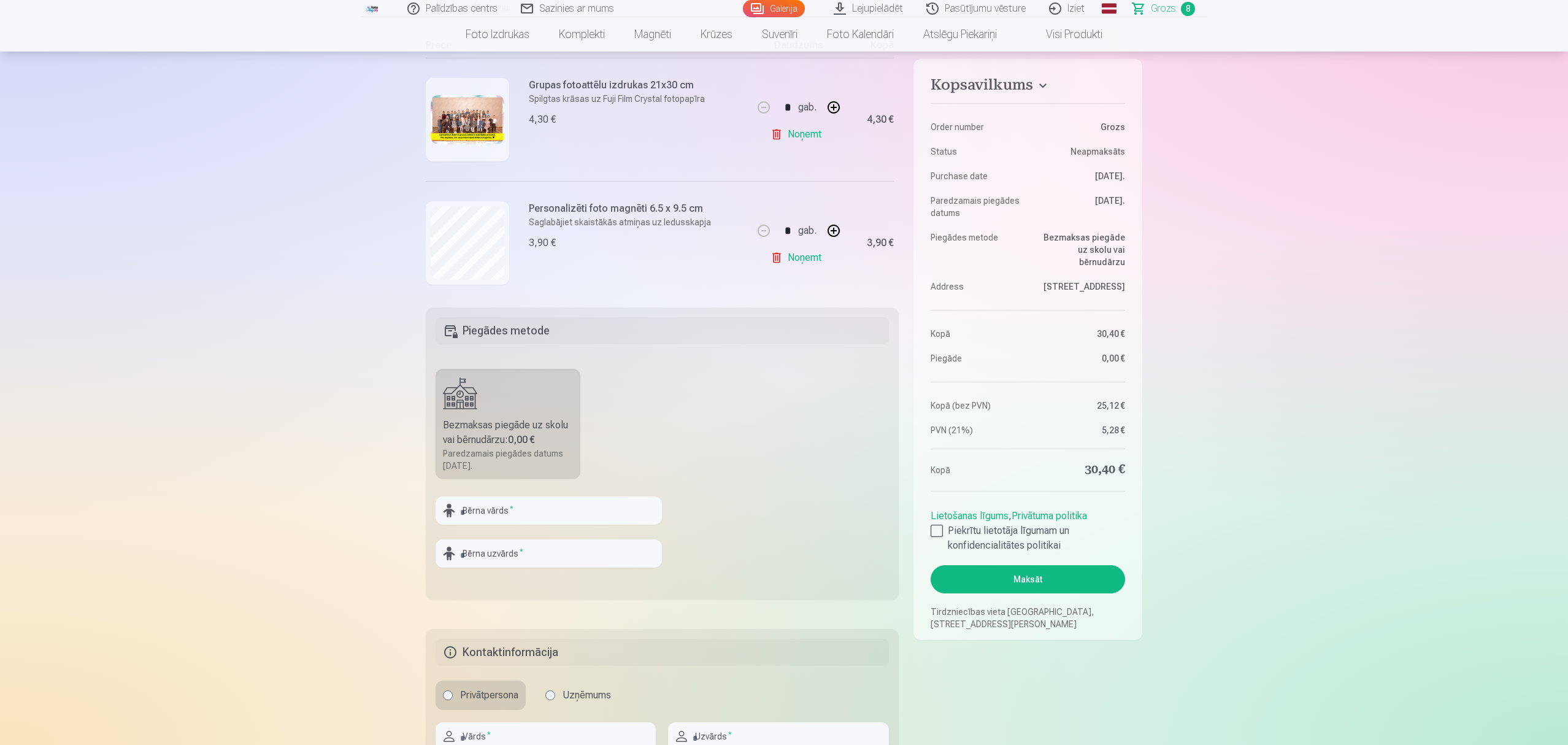
scroll to position [246, 0]
click at [501, 508] on input "text" at bounding box center [549, 509] width 226 height 28
type input "*****"
click at [502, 547] on input "text" at bounding box center [549, 552] width 226 height 28
type input "******"
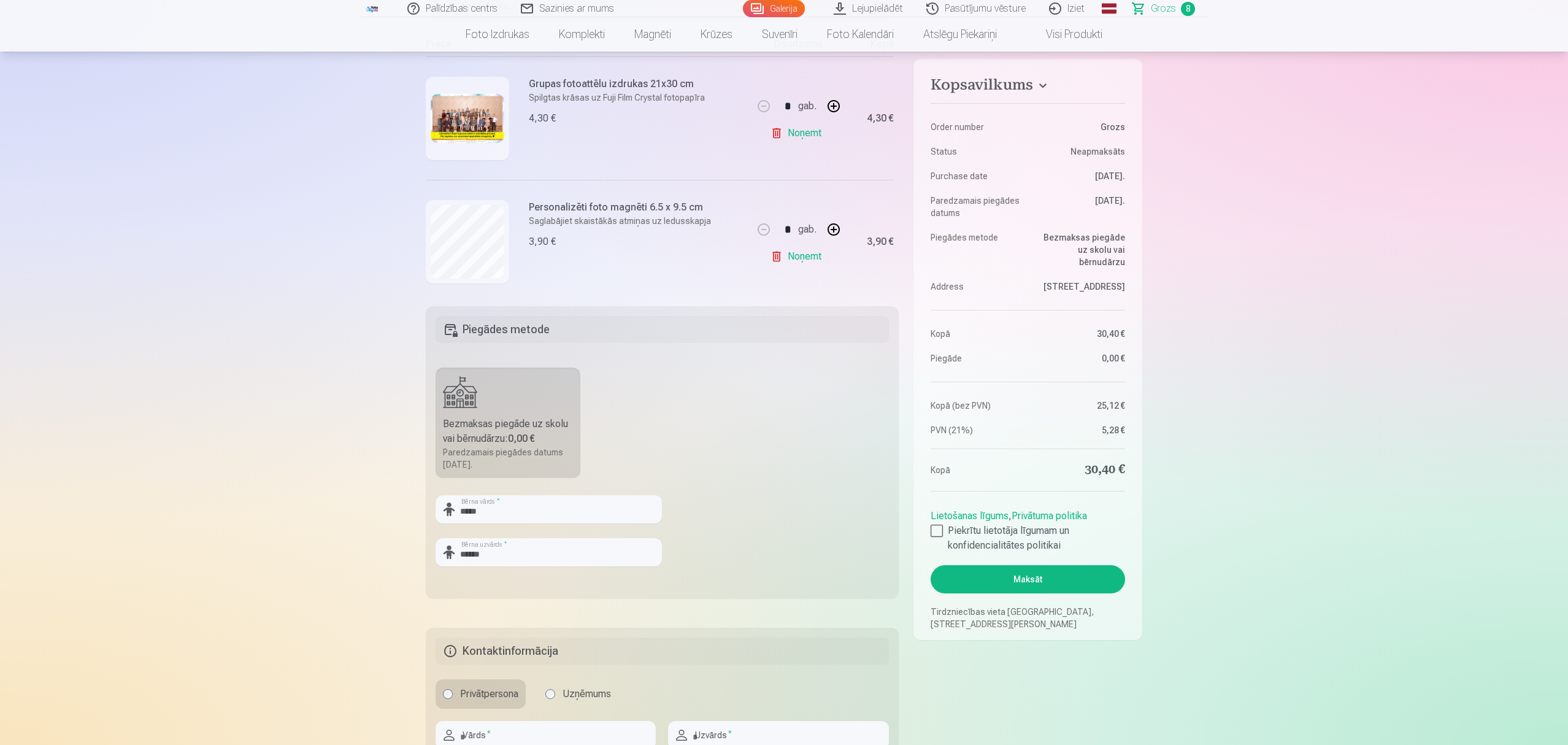
click at [827, 376] on fieldset "Piegādes metode Bezmaksas piegāde uz skolu vai bērnudārzu : 0,00 € Paredzamais …" at bounding box center [662, 452] width 473 height 292
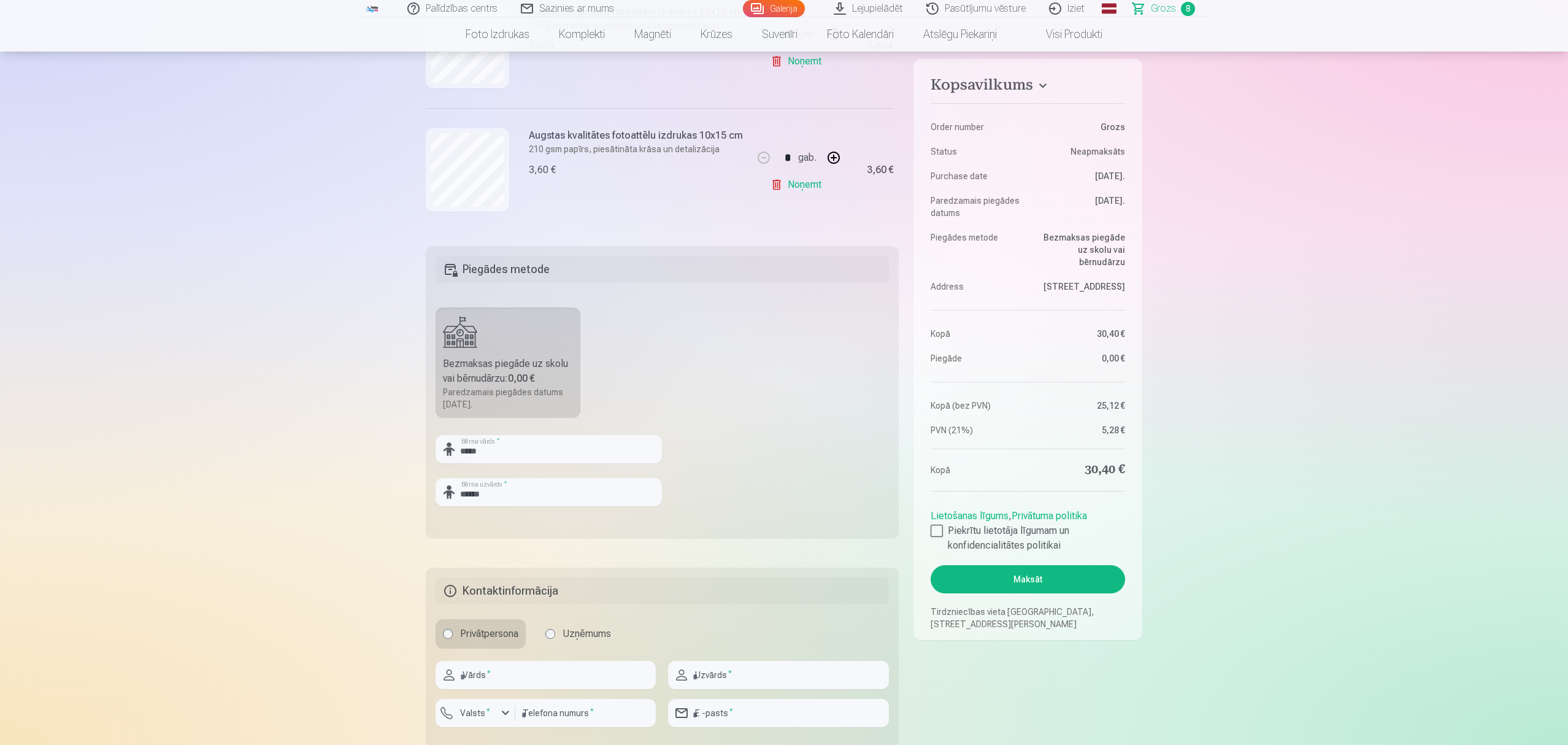
scroll to position [327, 0]
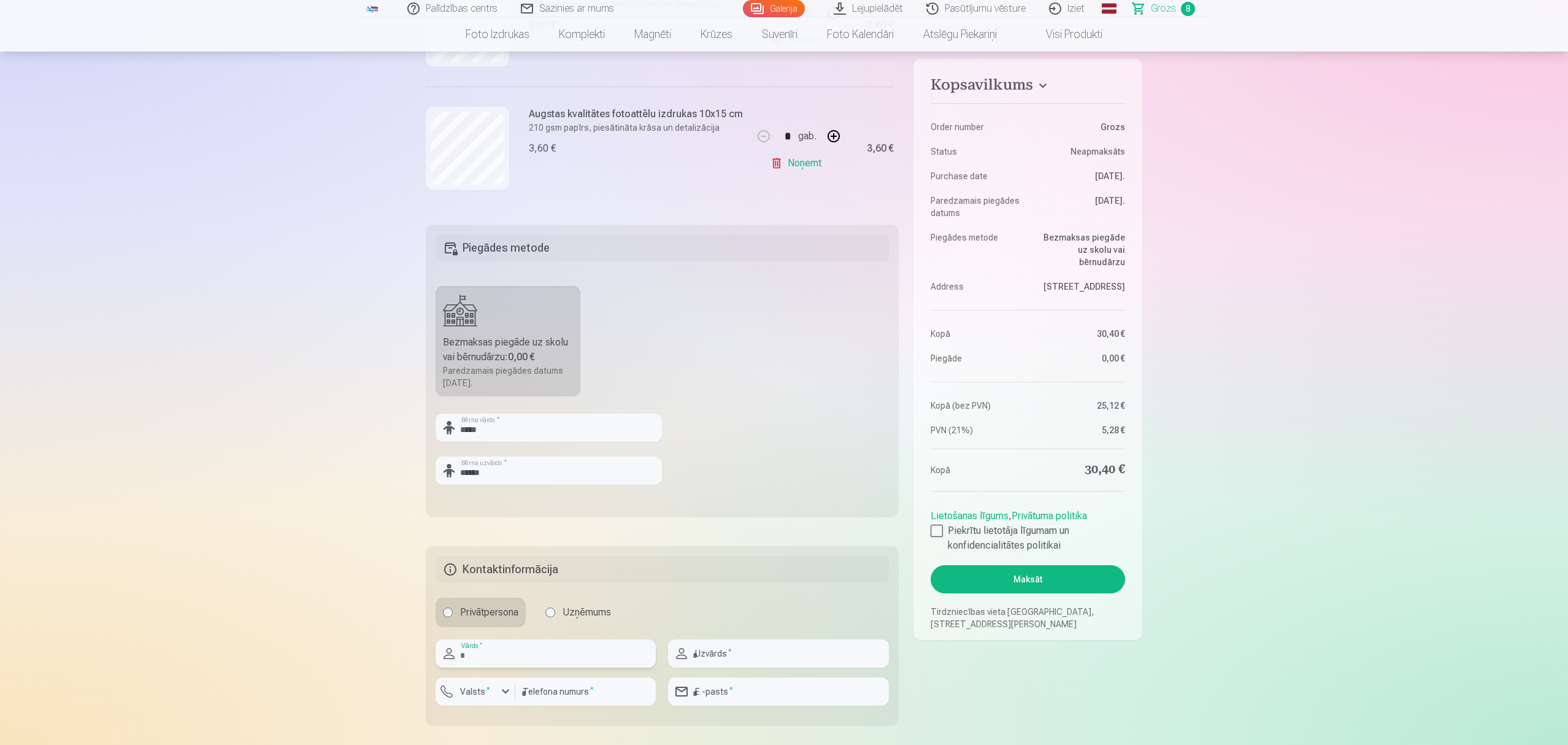
click at [504, 650] on input "text" at bounding box center [545, 654] width 220 height 28
type input "****"
type input "******"
type input "********"
type input "**********"
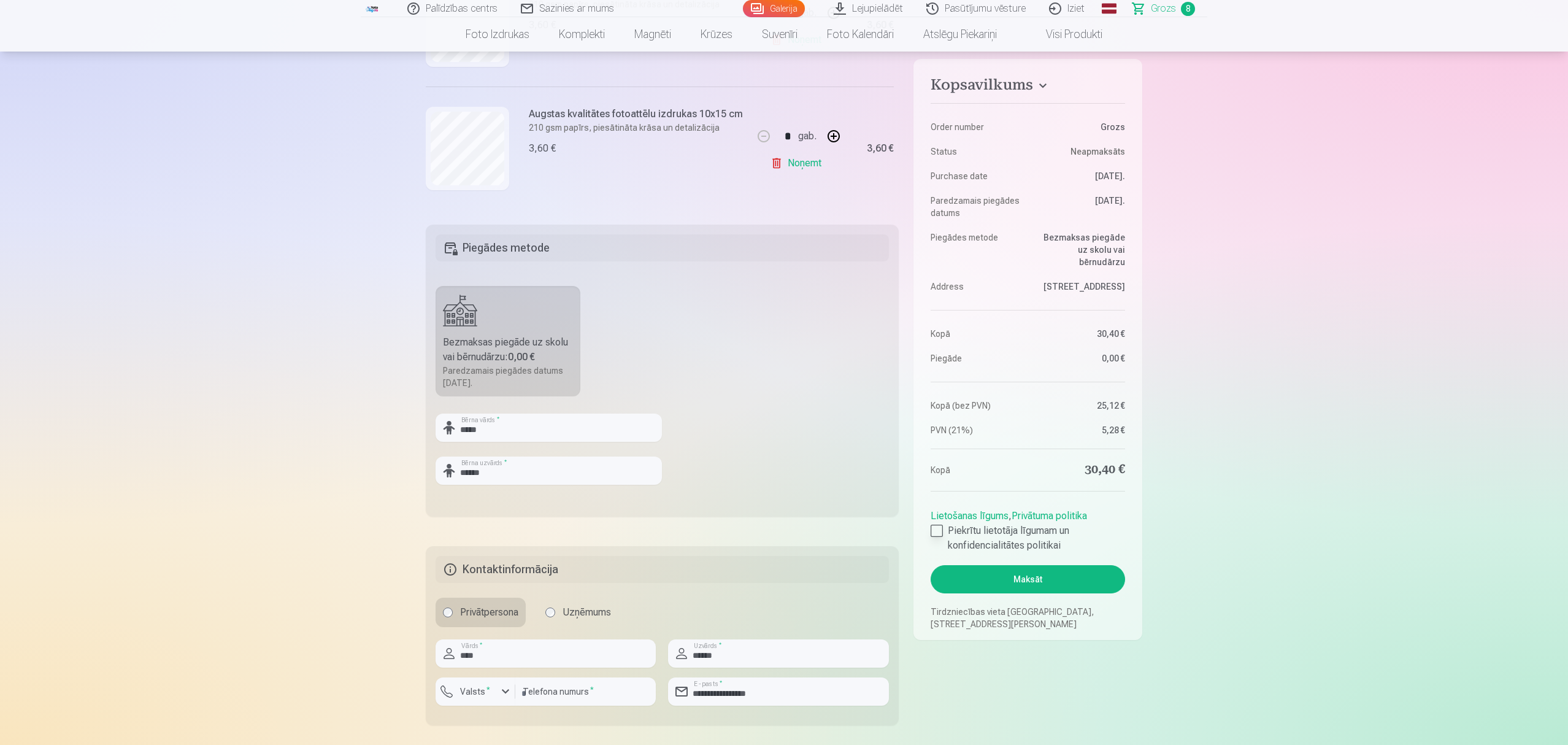
click at [935, 533] on div at bounding box center [936, 530] width 12 height 12
click at [1024, 578] on button "Maksāt" at bounding box center [1028, 579] width 194 height 28
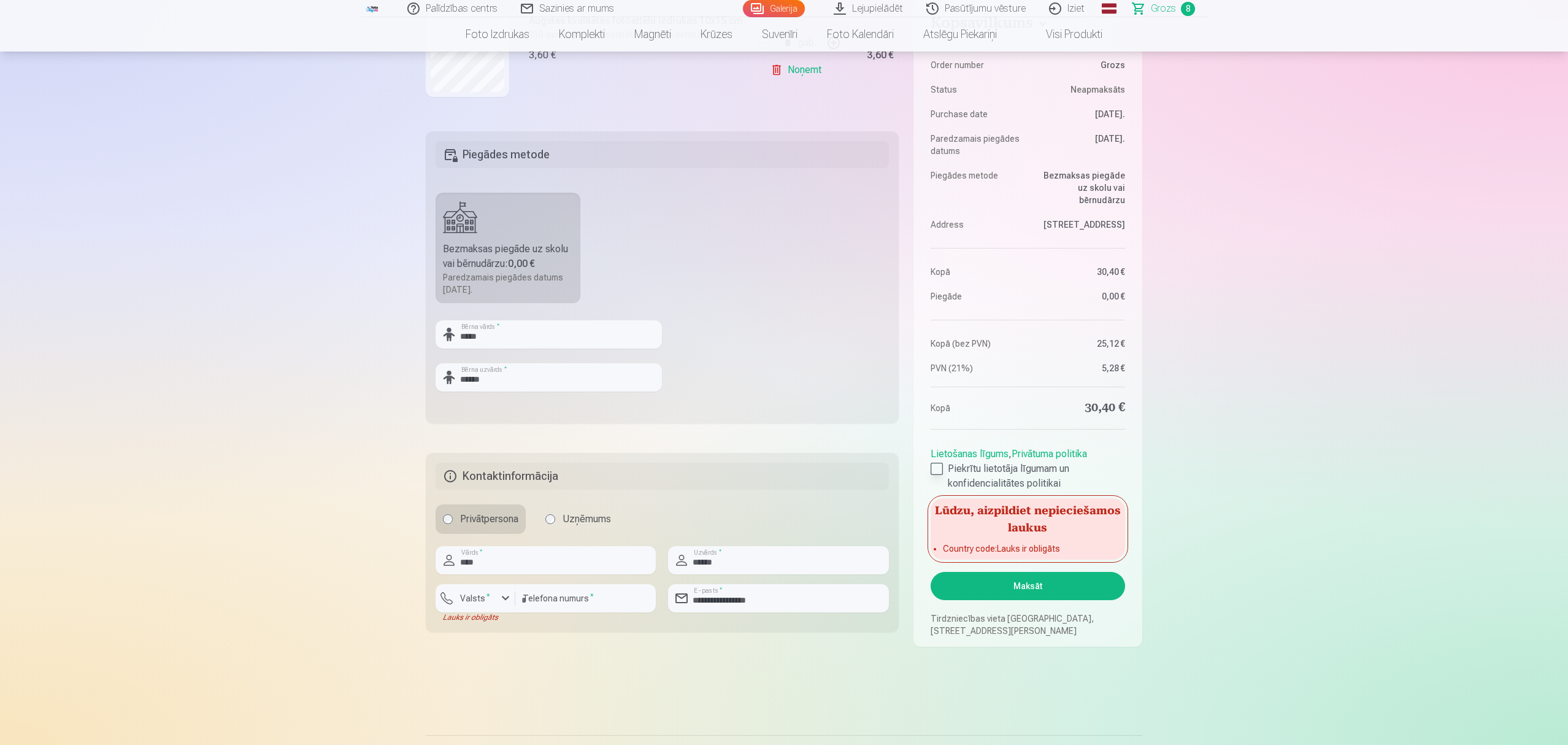
scroll to position [491, 0]
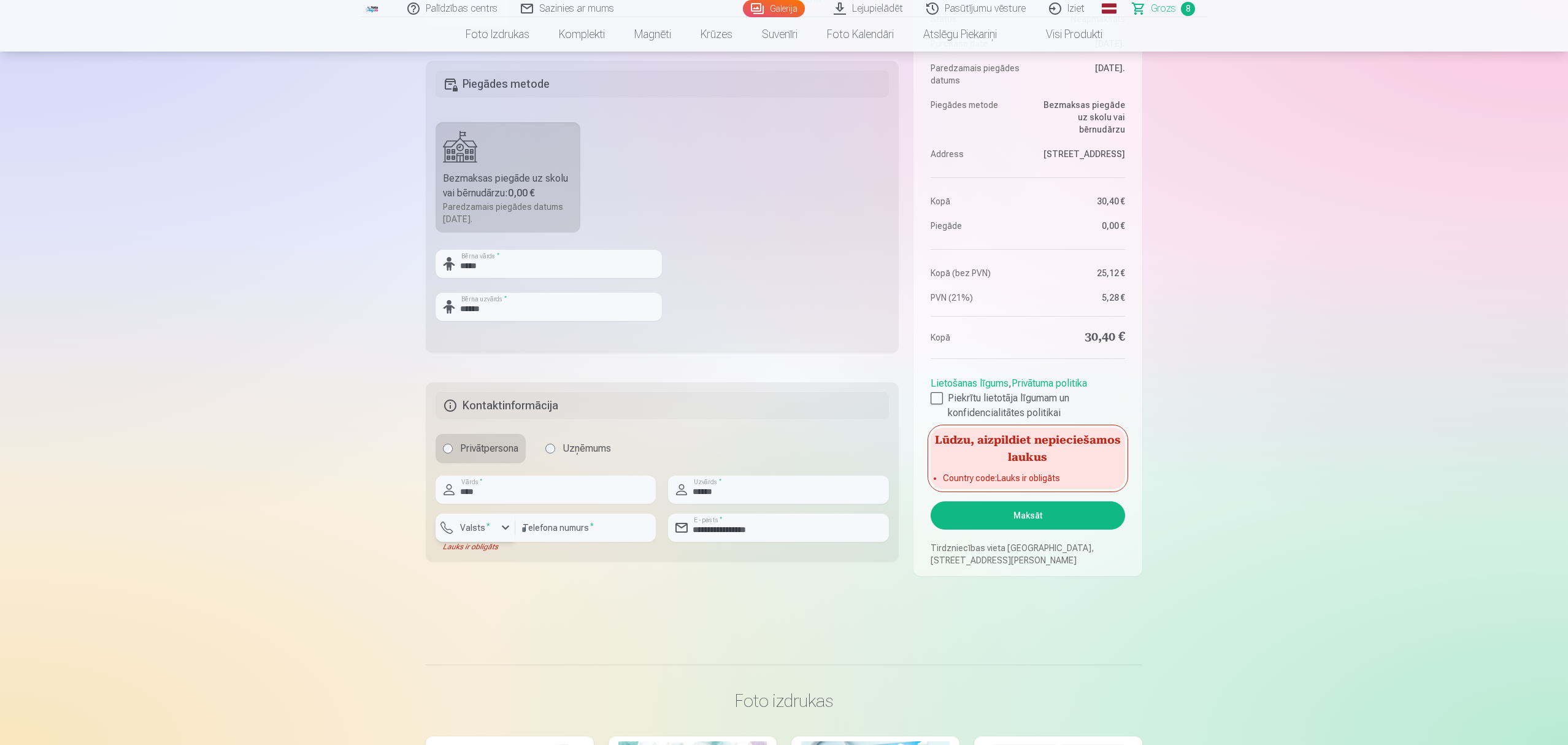
click at [484, 533] on label "Valsts *" at bounding box center [475, 527] width 40 height 12
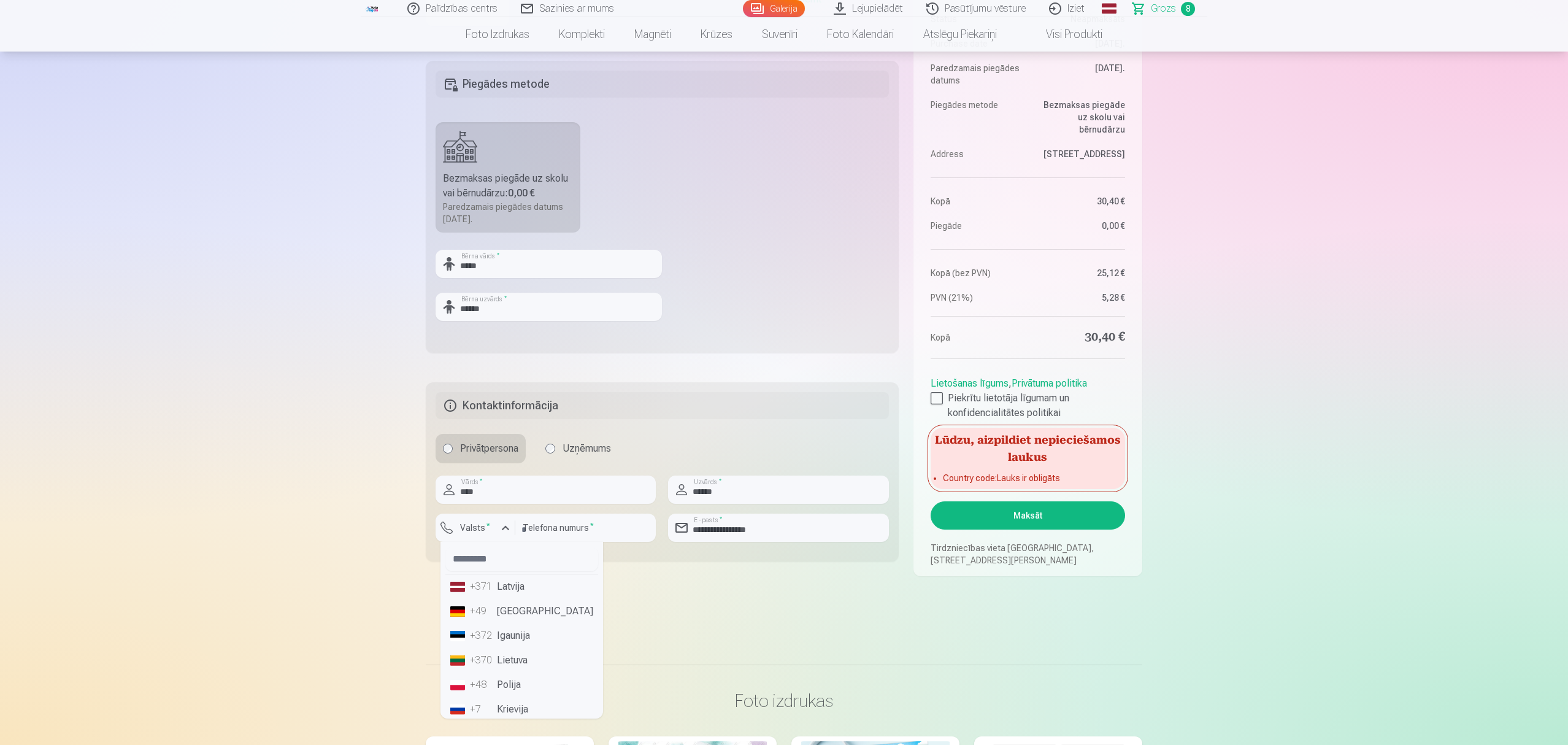
click at [491, 590] on div "+371" at bounding box center [482, 586] width 24 height 15
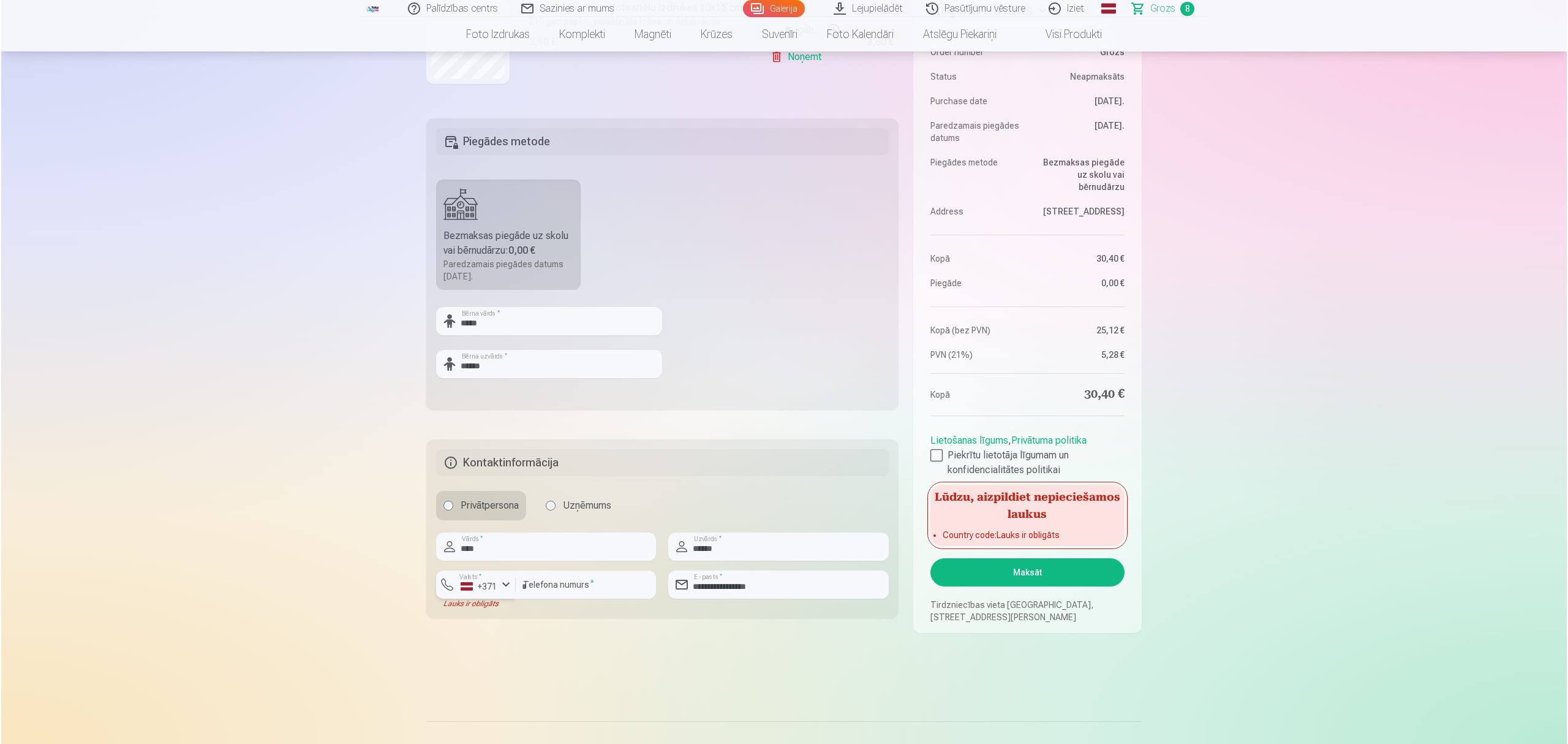
scroll to position [408, 0]
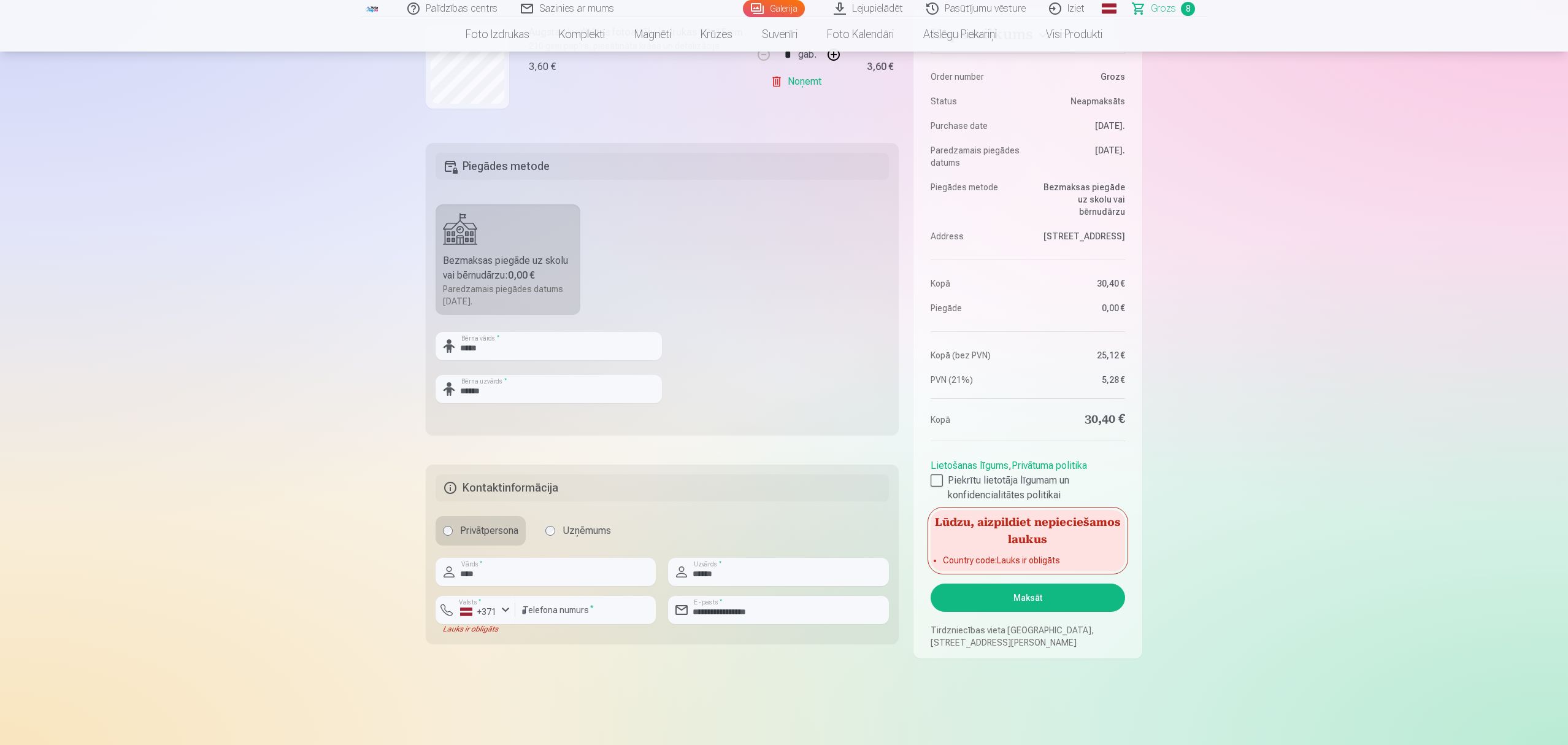
click at [1011, 595] on button "Maksāt" at bounding box center [1028, 598] width 194 height 28
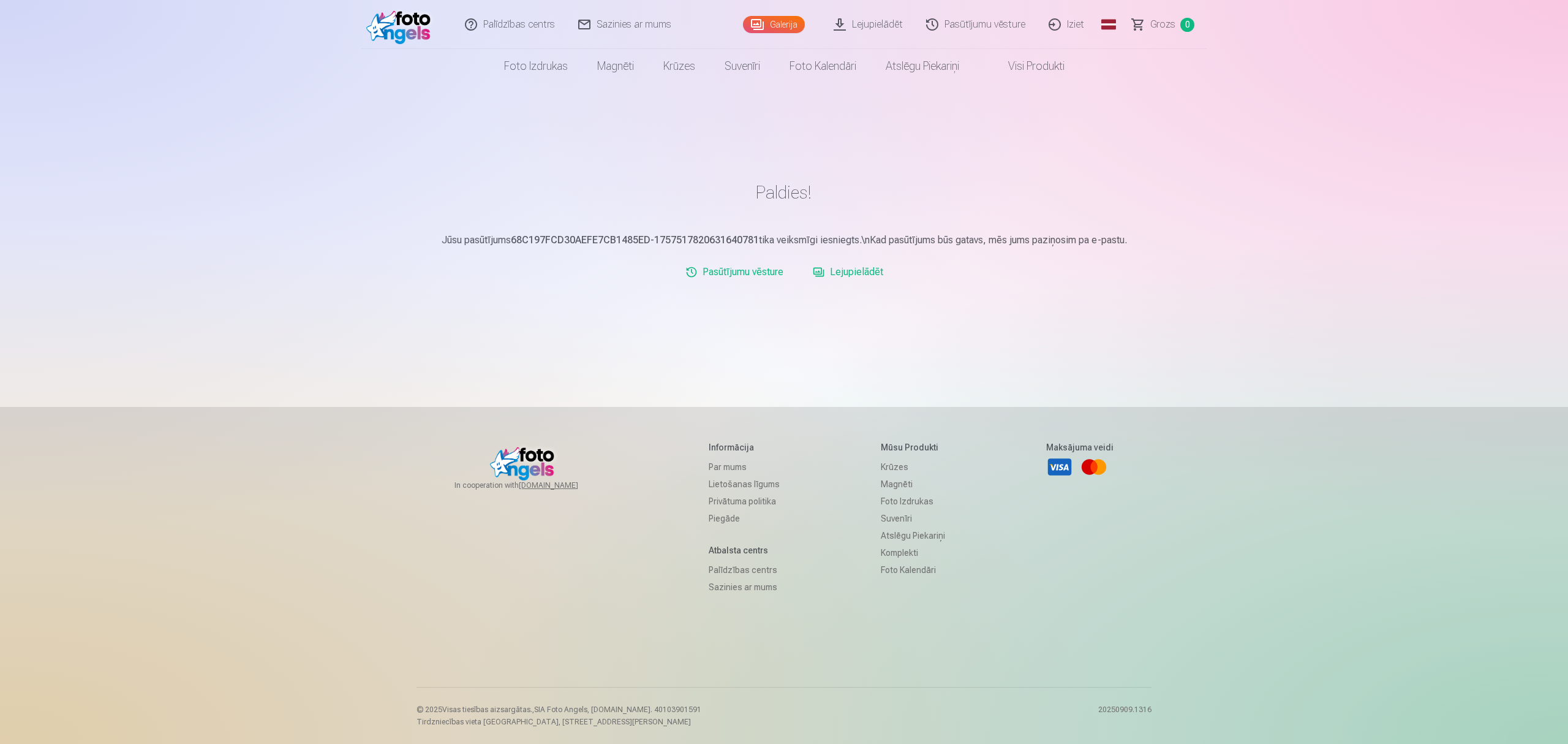
click at [860, 272] on link "Lejupielādēt" at bounding box center [848, 272] width 80 height 24
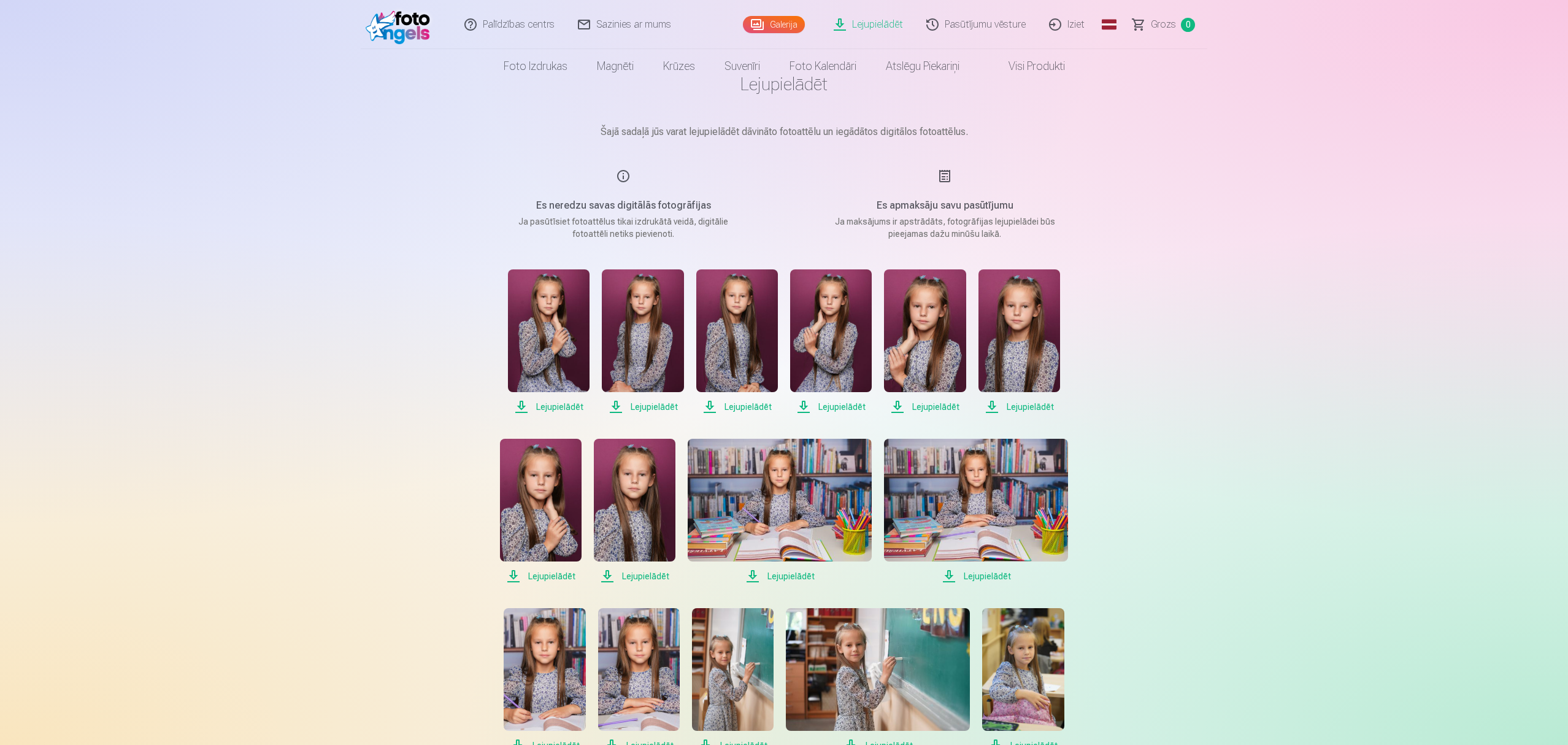
scroll to position [82, 0]
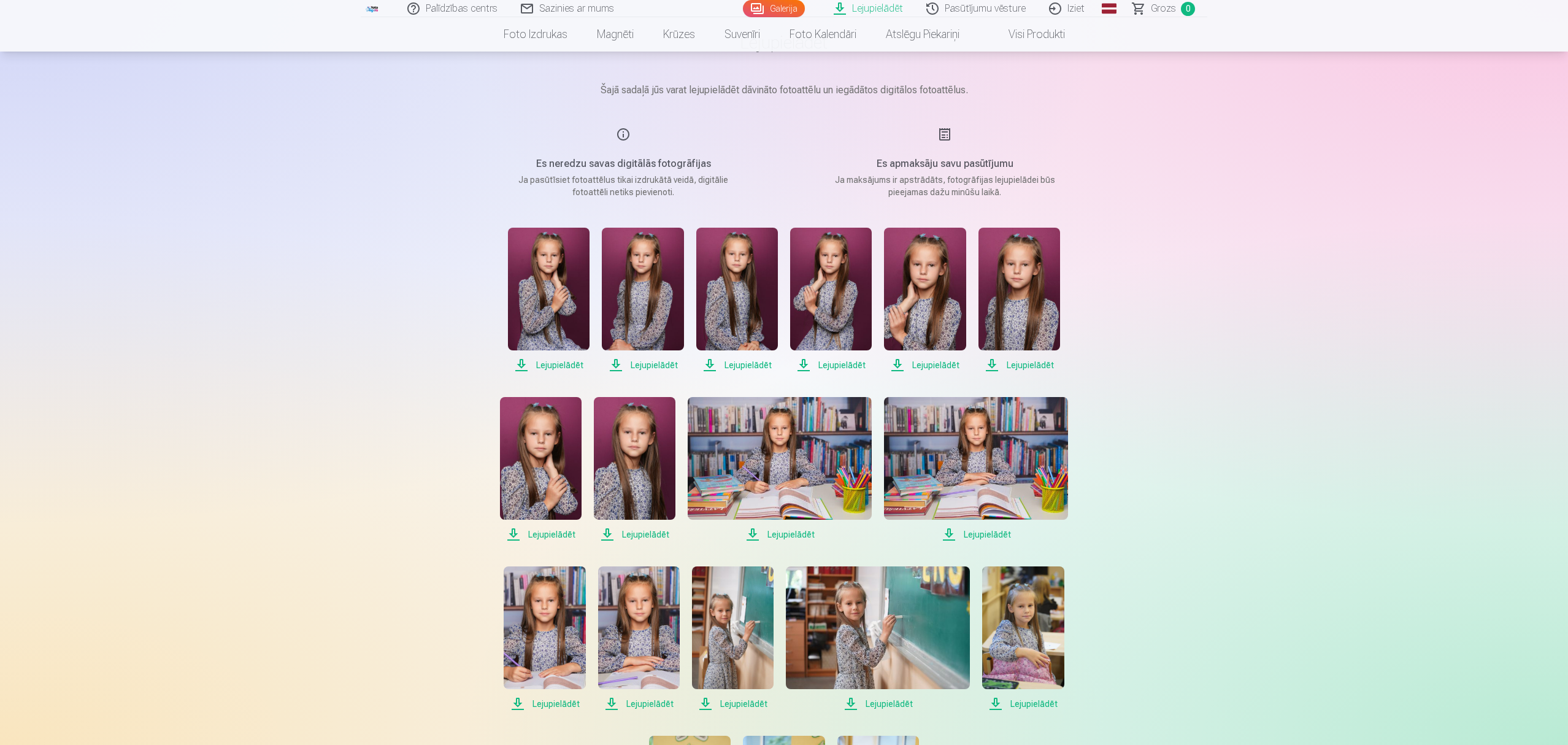
click at [558, 367] on span "Lejupielādēt" at bounding box center [548, 365] width 82 height 15
click at [634, 363] on span "Lejupielādēt" at bounding box center [642, 365] width 82 height 15
click at [741, 365] on span "Lejupielādēt" at bounding box center [737, 365] width 82 height 15
click at [737, 368] on span "Lejupielādēt" at bounding box center [737, 365] width 82 height 15
click at [835, 367] on span "Lejupielādēt" at bounding box center [830, 365] width 82 height 15
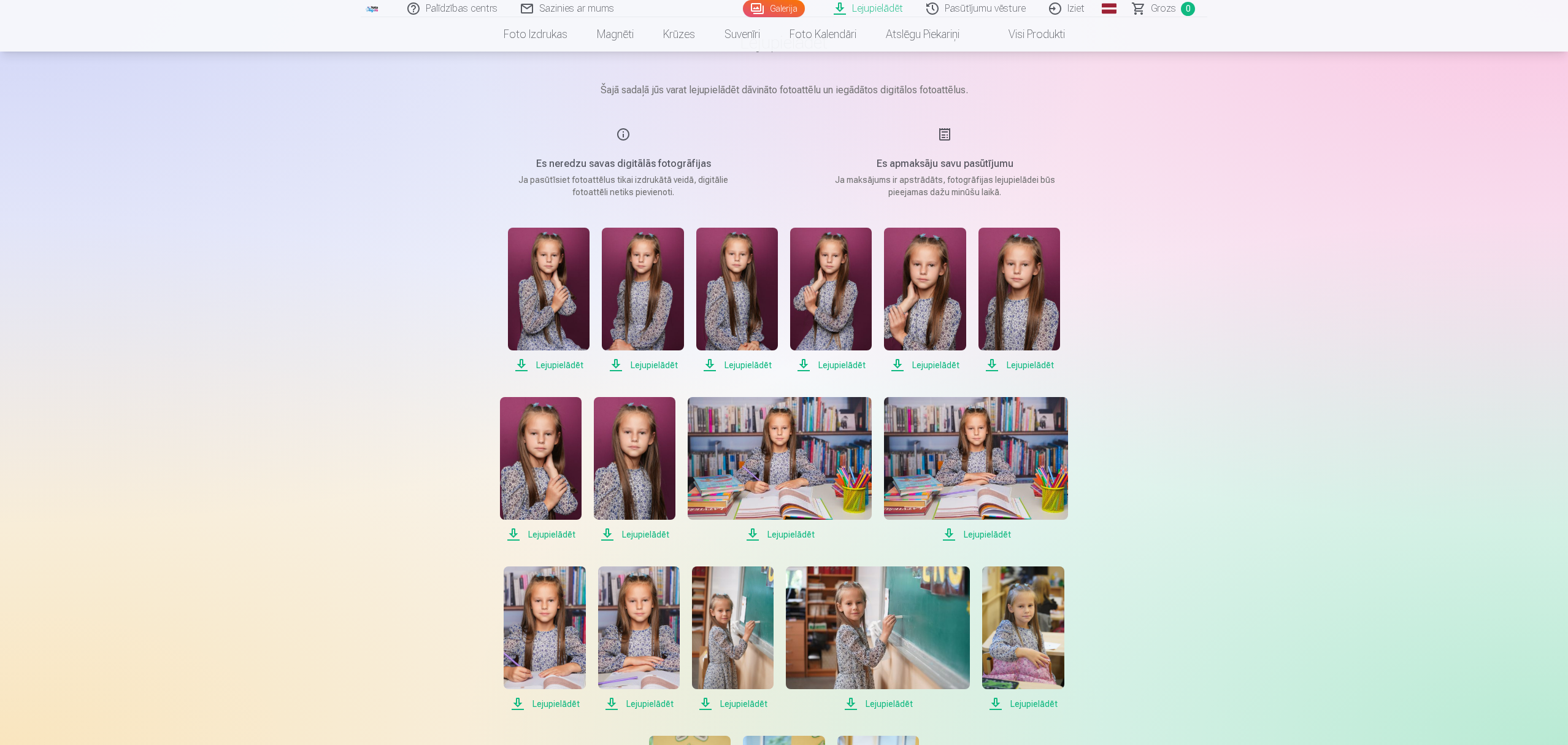
click at [837, 365] on span "Lejupielādēt" at bounding box center [830, 365] width 82 height 15
click at [830, 365] on span "Lejupielādēt" at bounding box center [830, 365] width 82 height 15
click at [830, 368] on span "Lejupielādēt" at bounding box center [830, 365] width 82 height 15
click at [921, 364] on span "Lejupielādēt" at bounding box center [924, 365] width 82 height 15
click at [1033, 366] on span "Lejupielādēt" at bounding box center [1019, 365] width 82 height 15
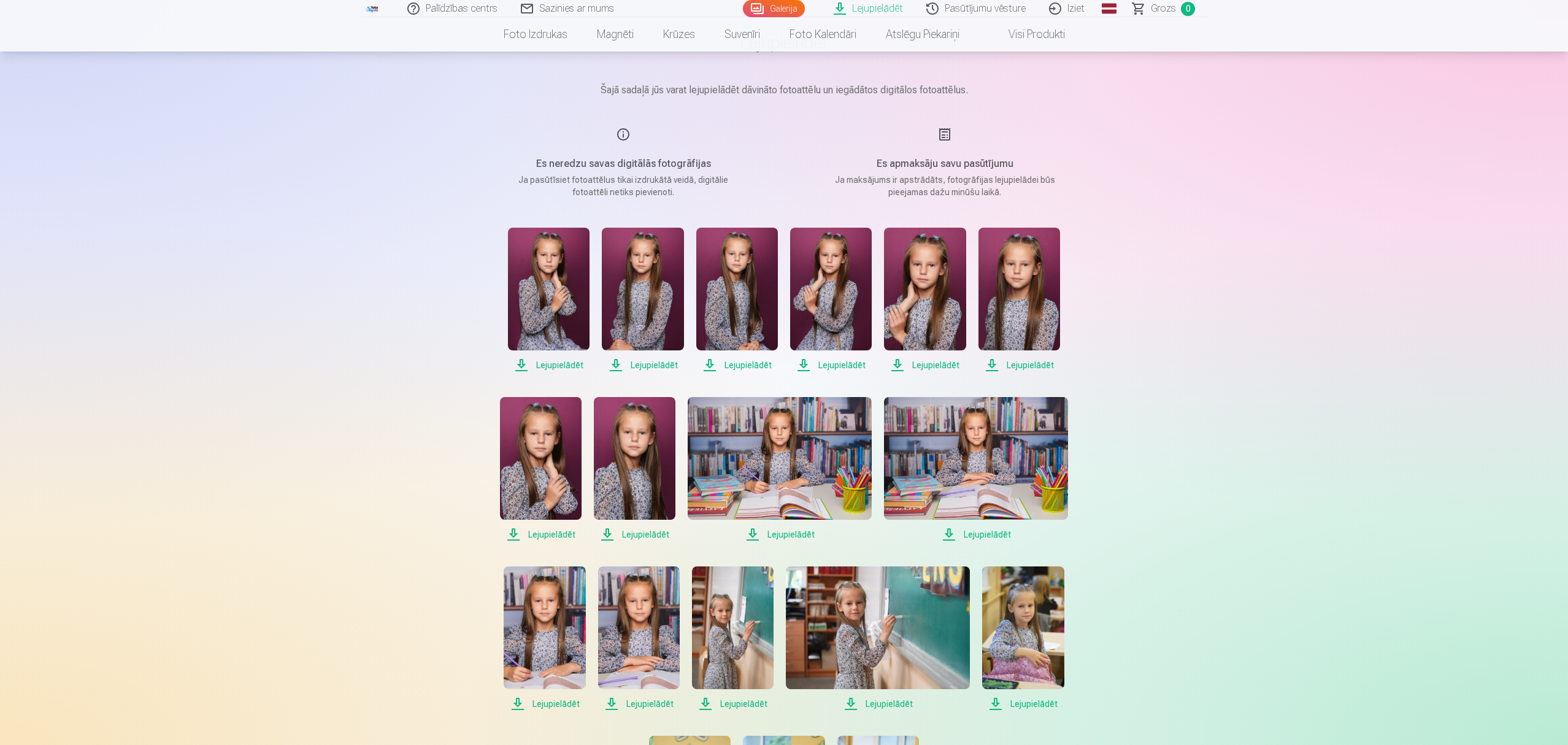
click at [538, 535] on span "Lejupielādēt" at bounding box center [540, 534] width 82 height 15
click at [639, 536] on span "Lejupielādēt" at bounding box center [634, 534] width 82 height 15
click at [783, 535] on span "Lejupielādēt" at bounding box center [780, 534] width 184 height 15
click at [984, 536] on span "Lejupielādēt" at bounding box center [976, 534] width 184 height 15
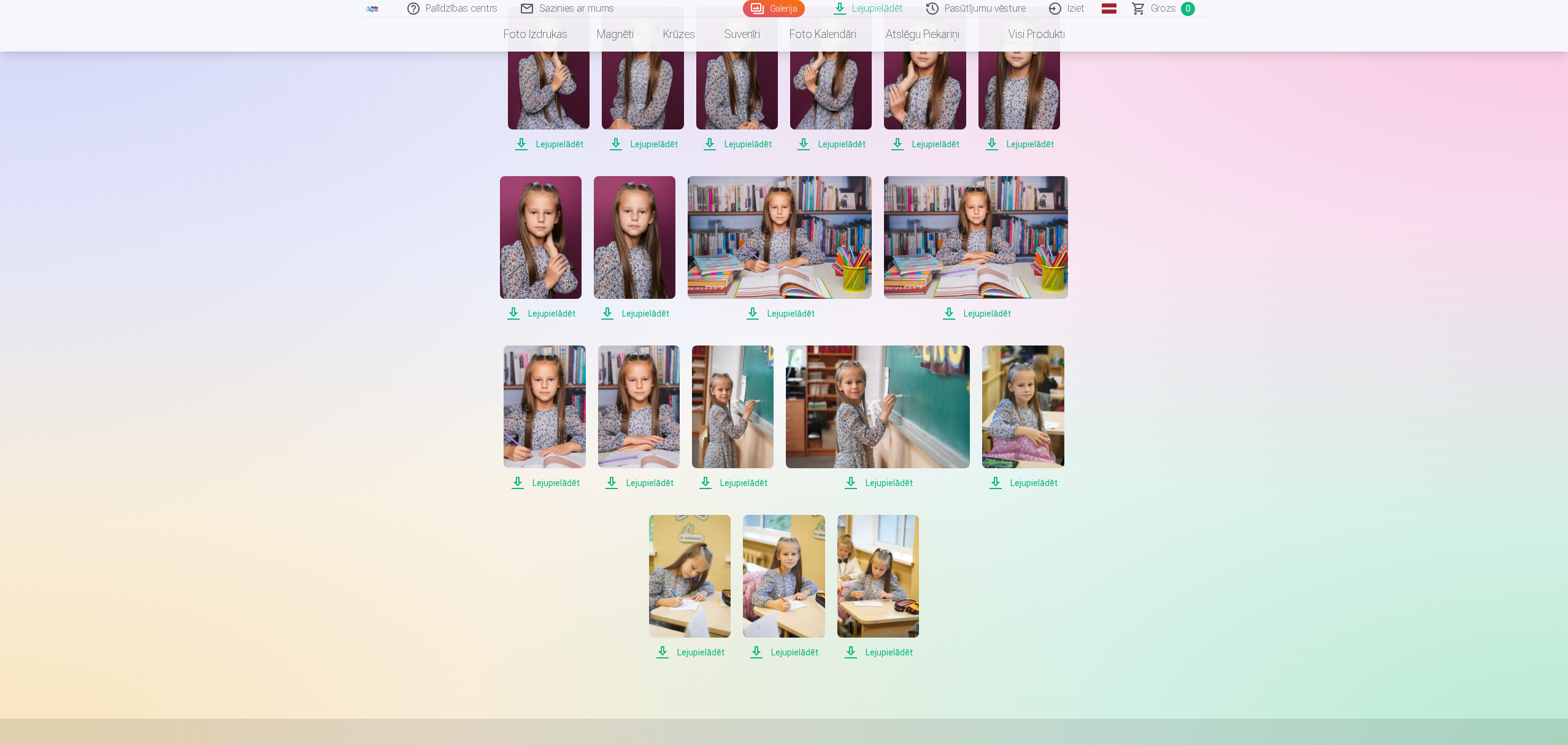
scroll to position [327, 0]
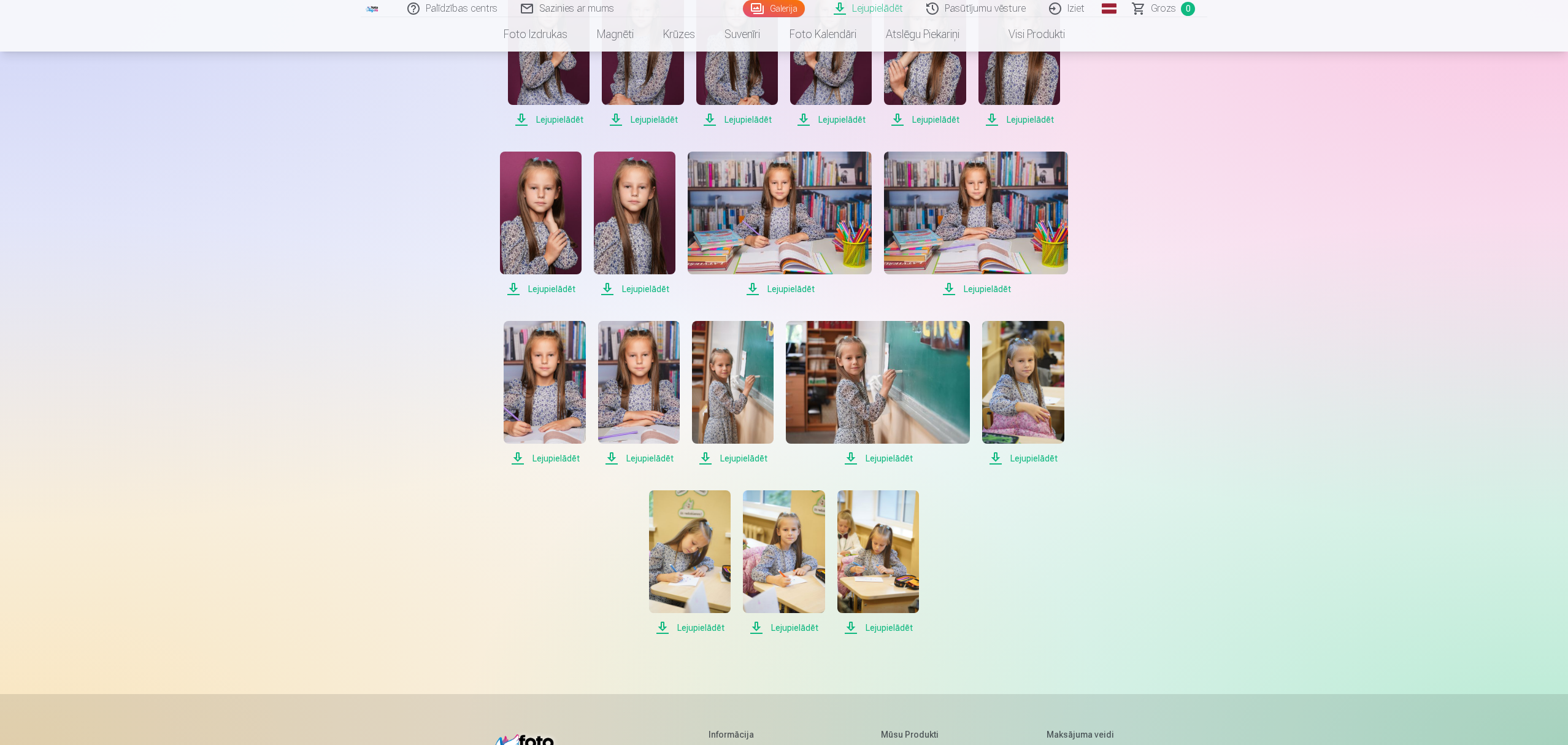
click at [550, 457] on span "Lejupielādēt" at bounding box center [544, 458] width 82 height 15
click at [640, 457] on span "Lejupielādēt" at bounding box center [639, 458] width 82 height 15
click at [740, 458] on span "Lejupielādēt" at bounding box center [733, 458] width 82 height 15
click at [879, 459] on span "Lejupielādēt" at bounding box center [877, 458] width 184 height 15
click at [1032, 457] on span "Lejupielādēt" at bounding box center [1023, 458] width 82 height 15
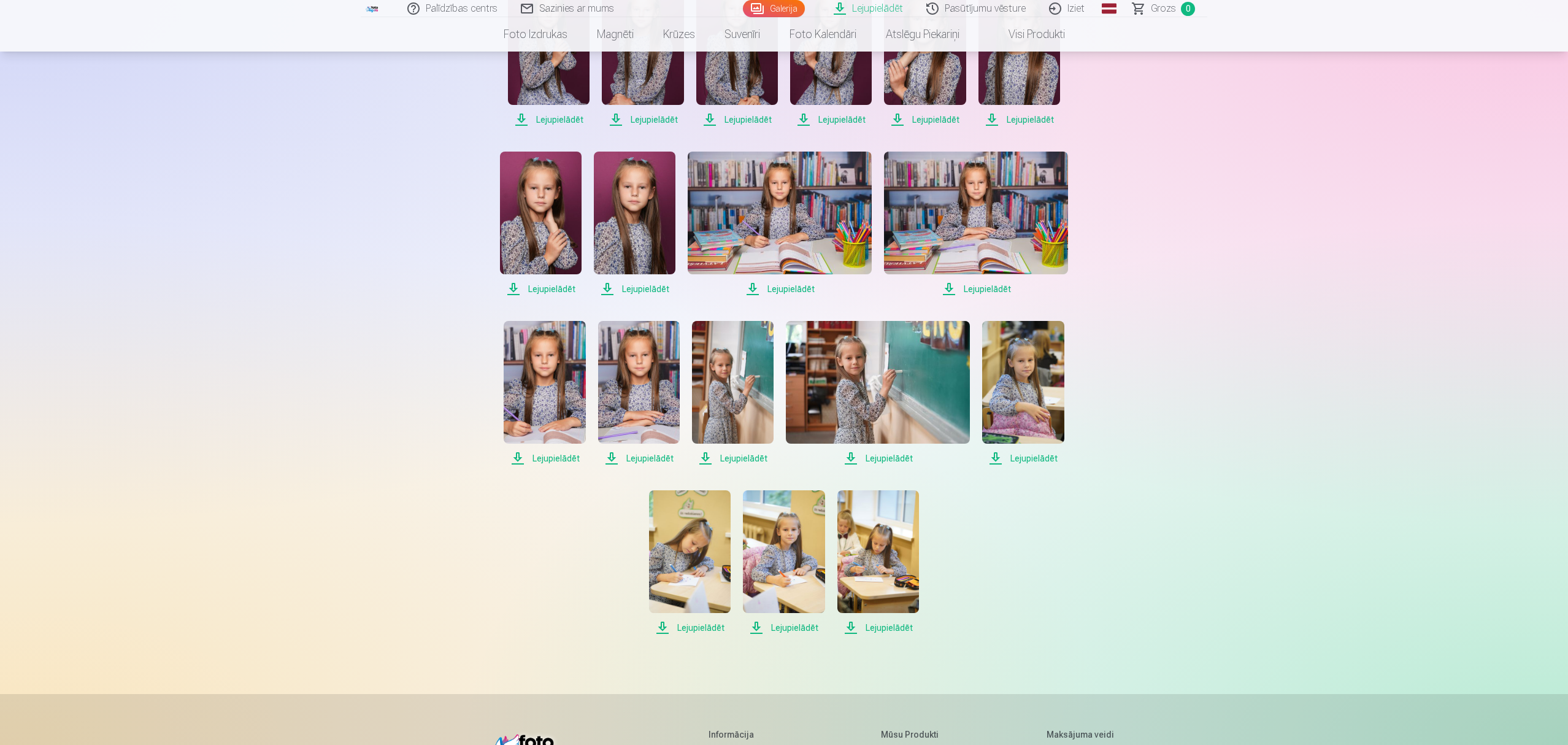
click at [688, 627] on span "Lejupielādēt" at bounding box center [689, 627] width 82 height 15
click at [793, 626] on span "Lejupielādēt" at bounding box center [783, 627] width 82 height 15
click at [882, 628] on span "Lejupielādēt" at bounding box center [878, 627] width 82 height 15
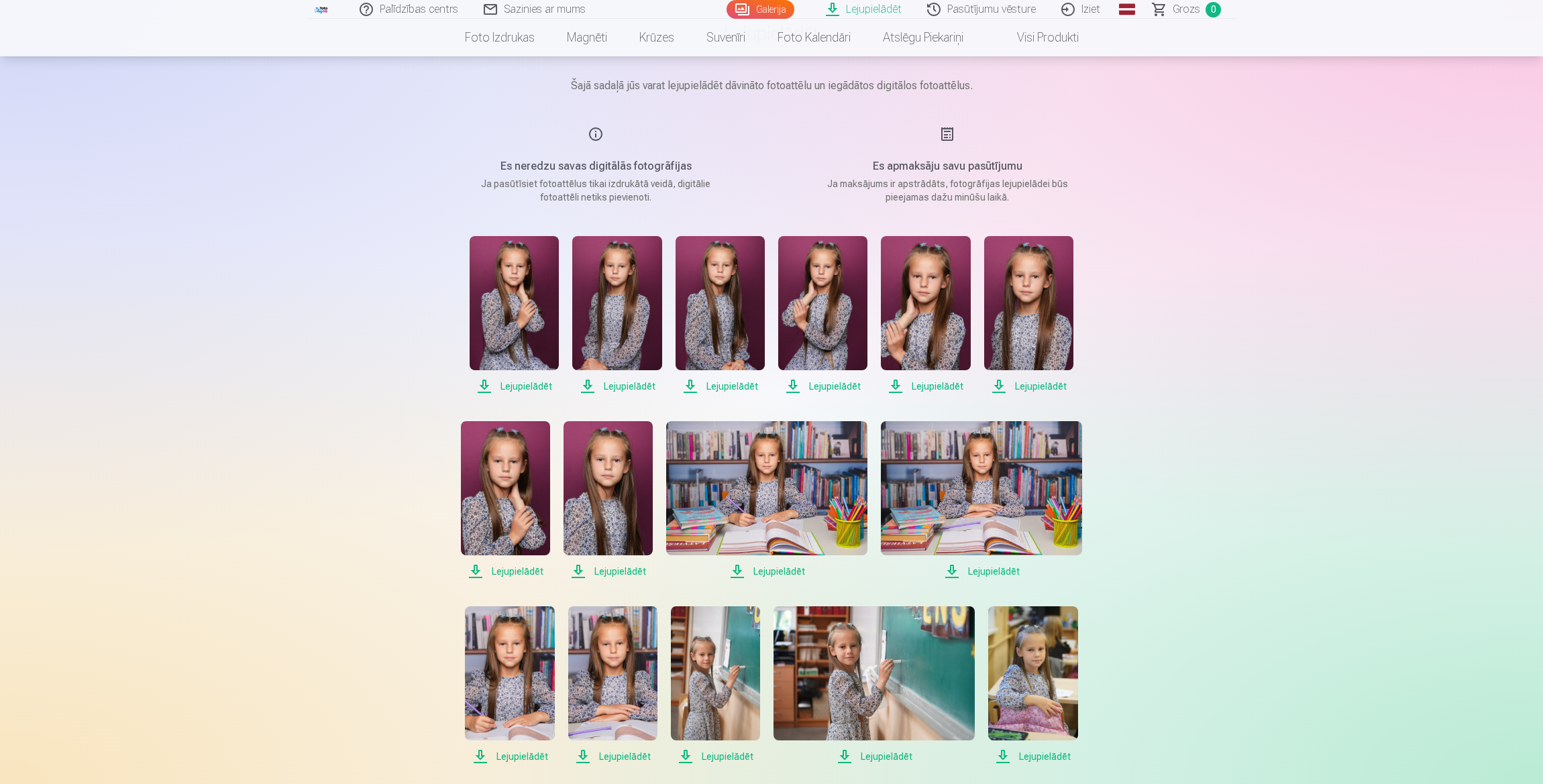
scroll to position [90, 0]
